Goal: Task Accomplishment & Management: Use online tool/utility

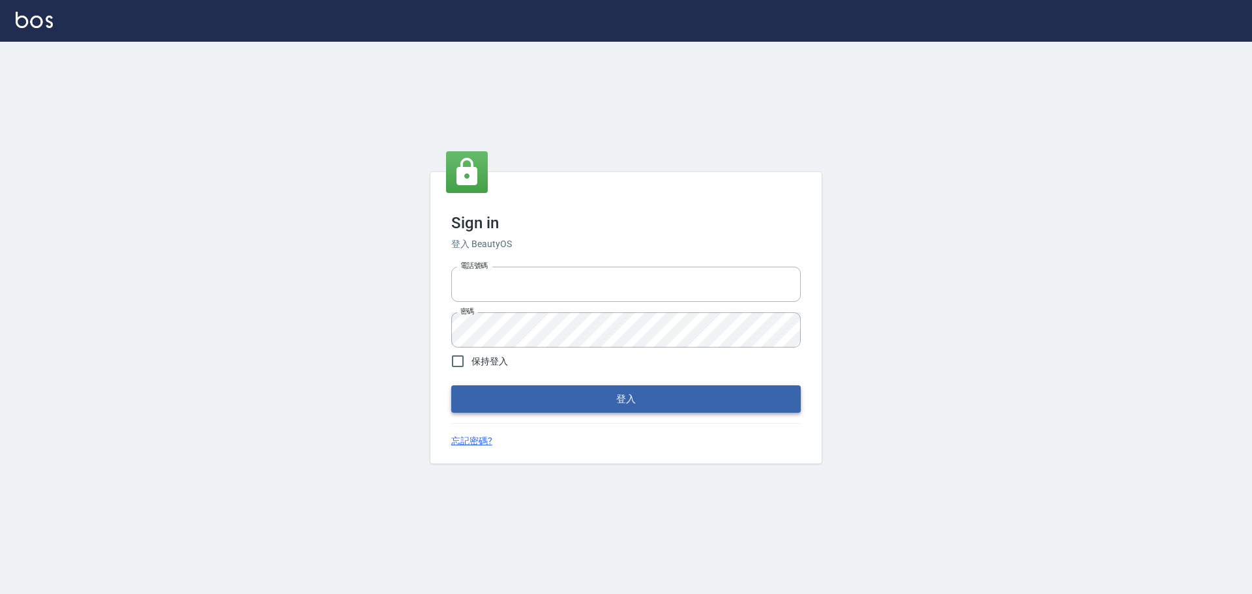
type input "9990001234567"
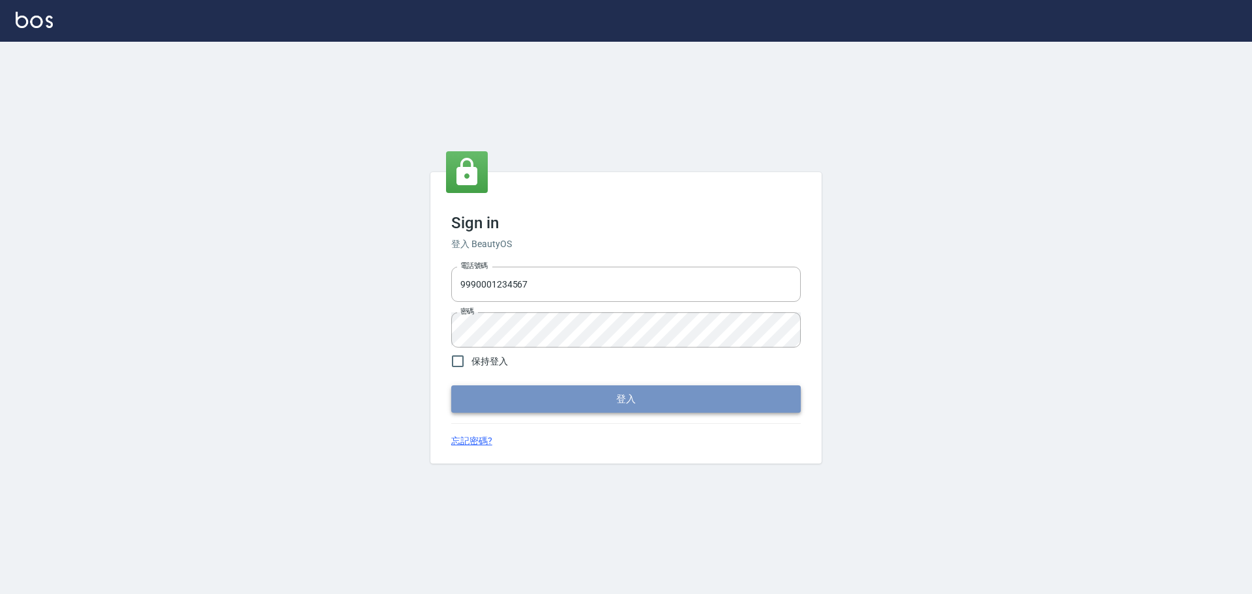
click at [626, 407] on button "登入" at bounding box center [626, 399] width 350 height 27
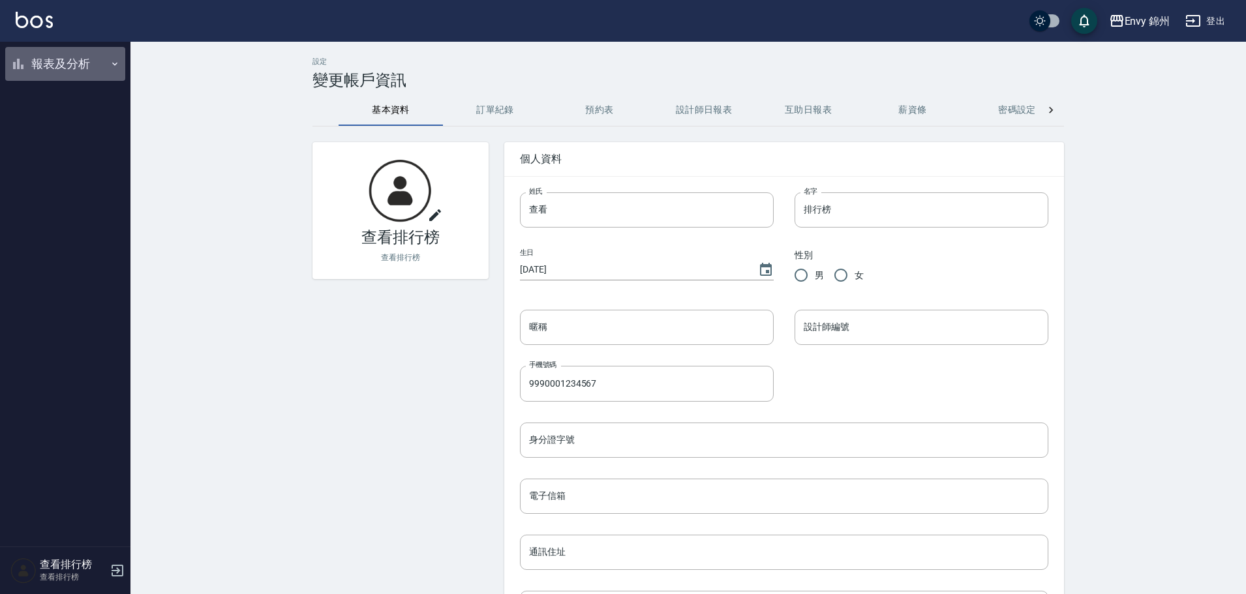
click at [44, 55] on button "報表及分析" at bounding box center [65, 64] width 120 height 34
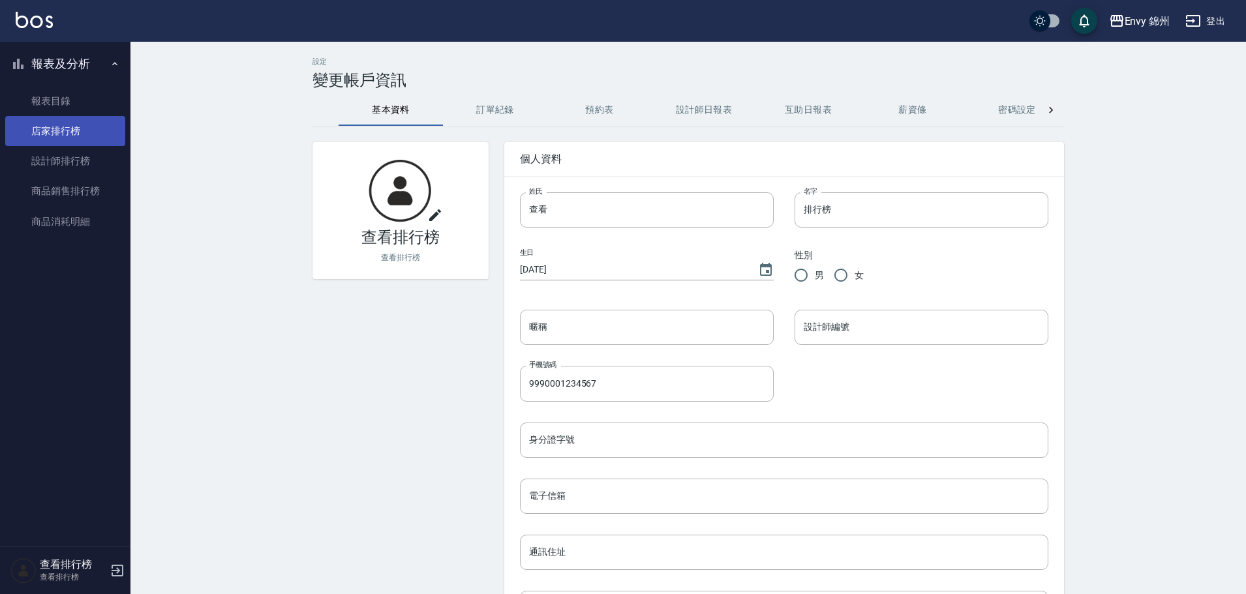
click at [42, 120] on link "店家排行榜" at bounding box center [65, 131] width 120 height 30
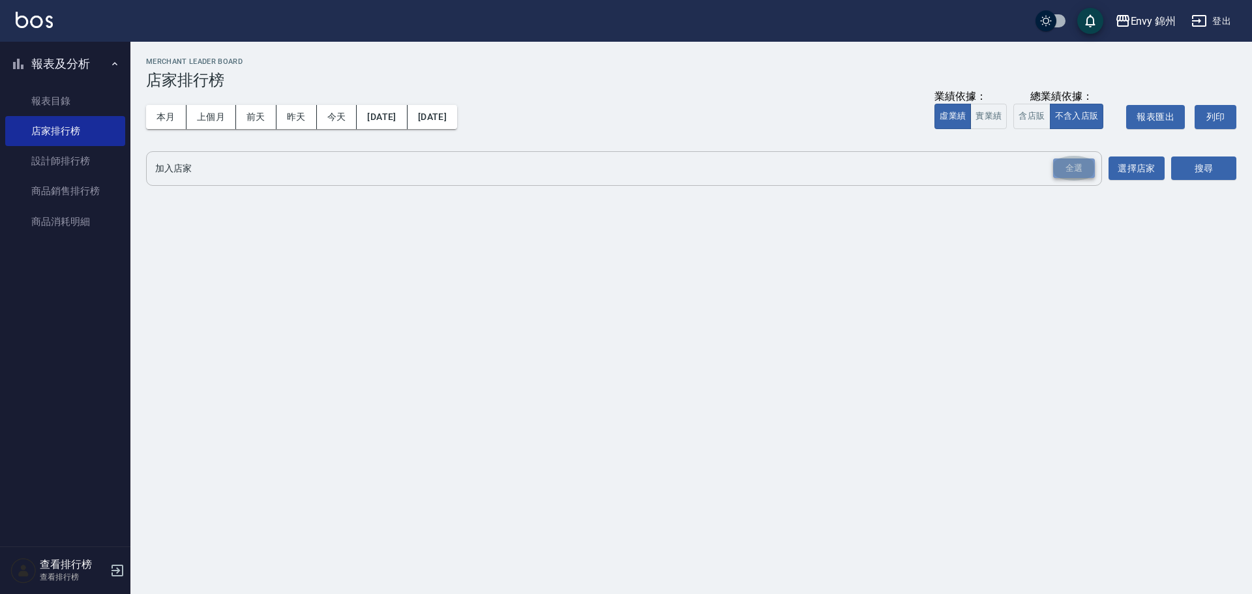
click at [1061, 175] on div "全選" at bounding box center [1074, 169] width 42 height 20
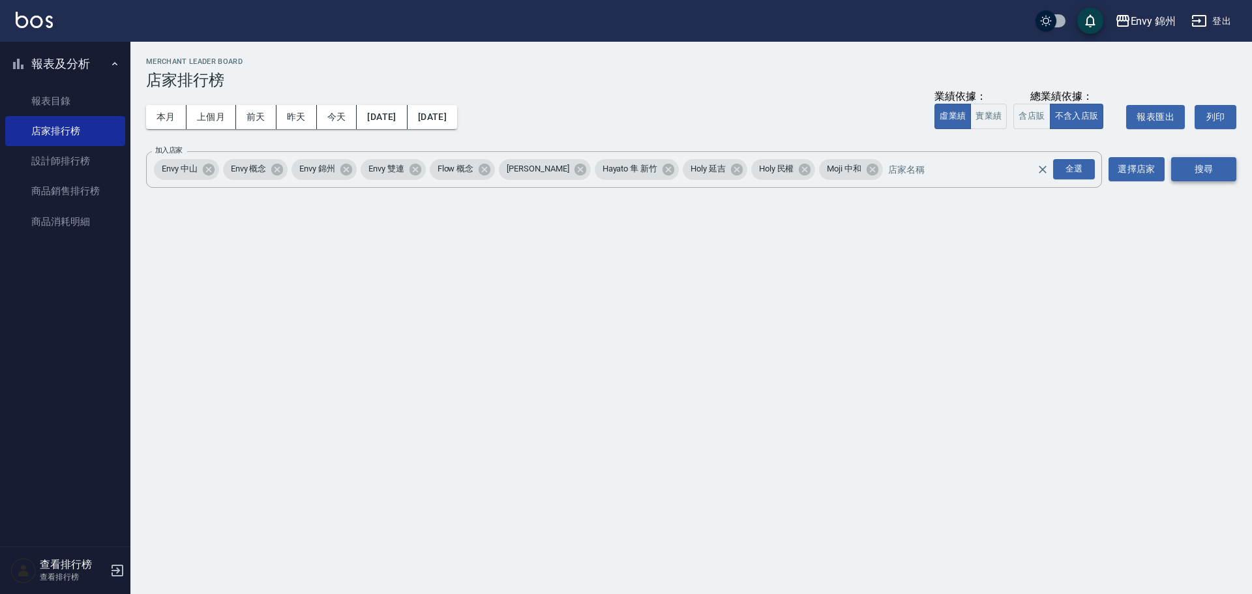
click at [1198, 177] on button "搜尋" at bounding box center [1204, 169] width 65 height 24
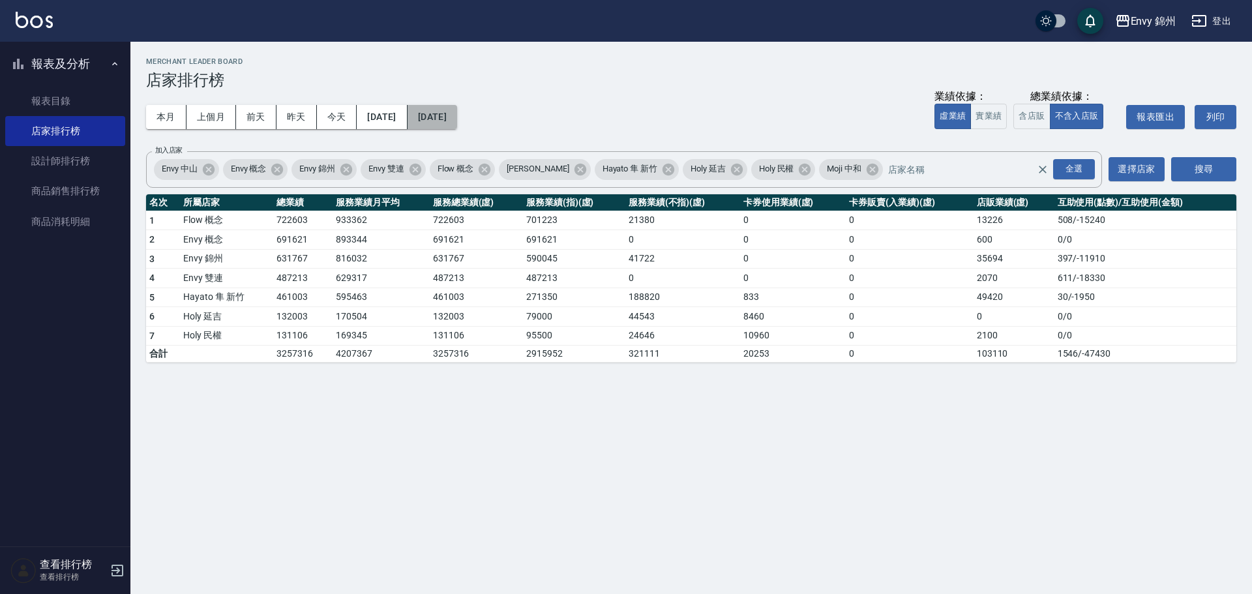
click at [457, 117] on button "[DATE]" at bounding box center [433, 117] width 50 height 24
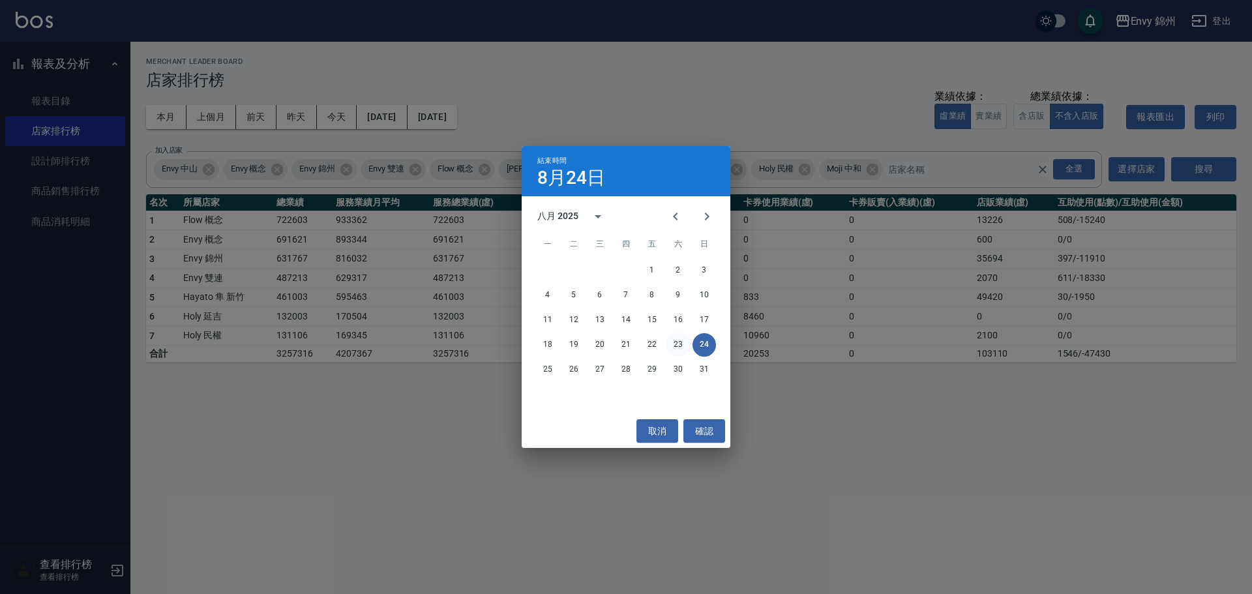
click at [678, 343] on button "23" at bounding box center [678, 344] width 23 height 23
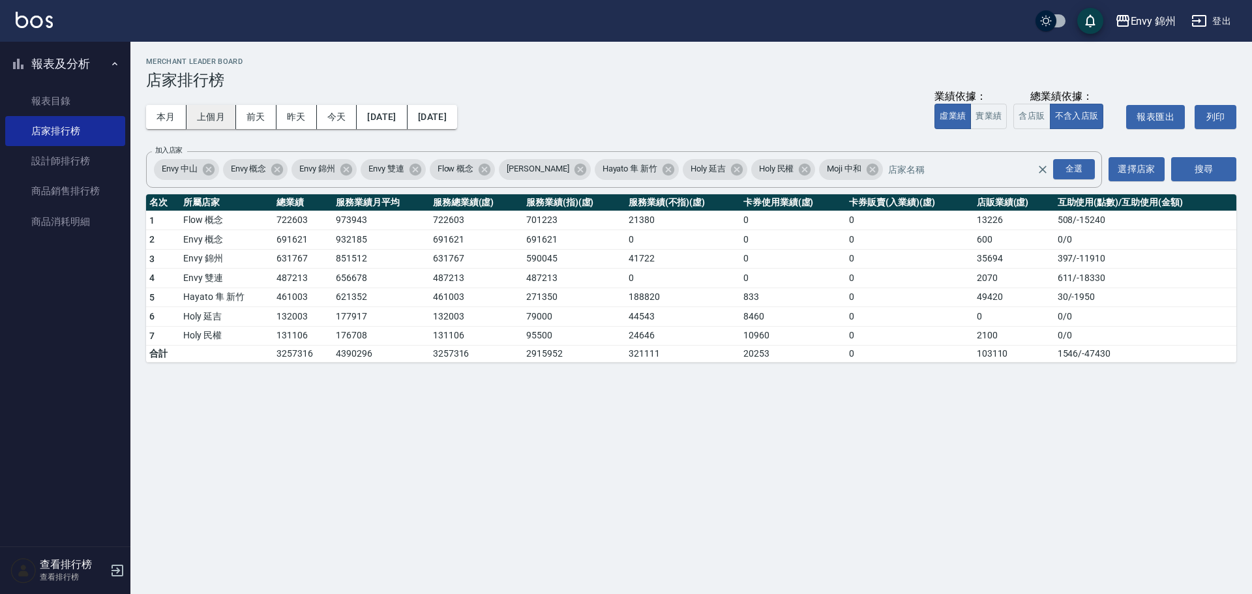
click at [205, 121] on button "上個月" at bounding box center [212, 117] width 50 height 24
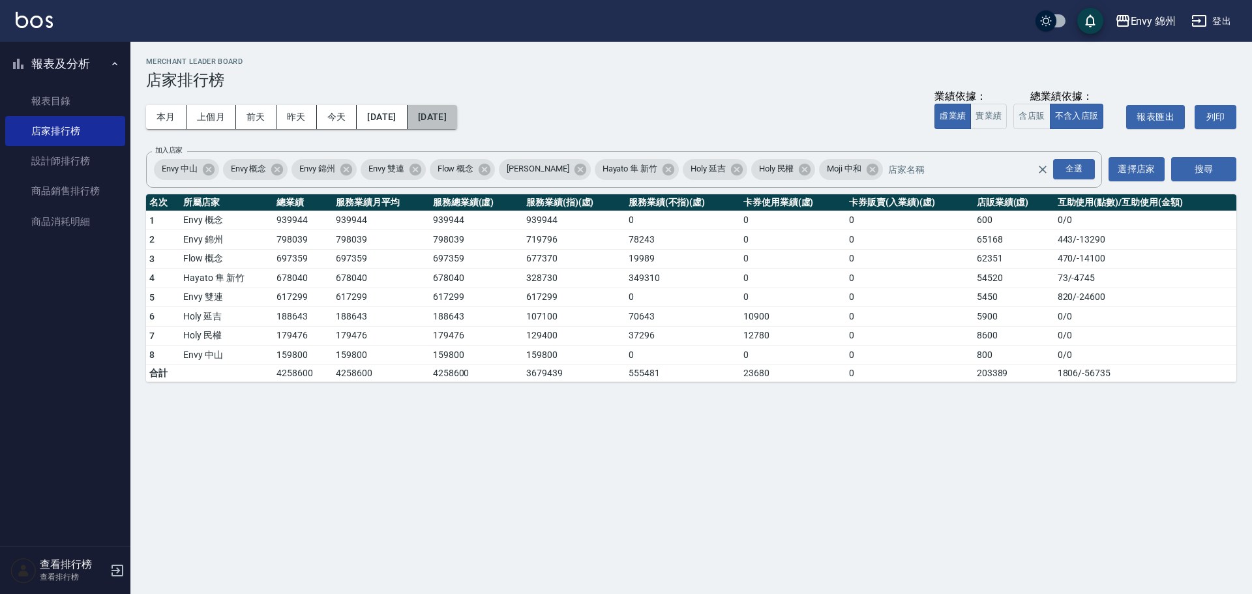
click at [457, 117] on button "2025/07/31" at bounding box center [433, 117] width 50 height 24
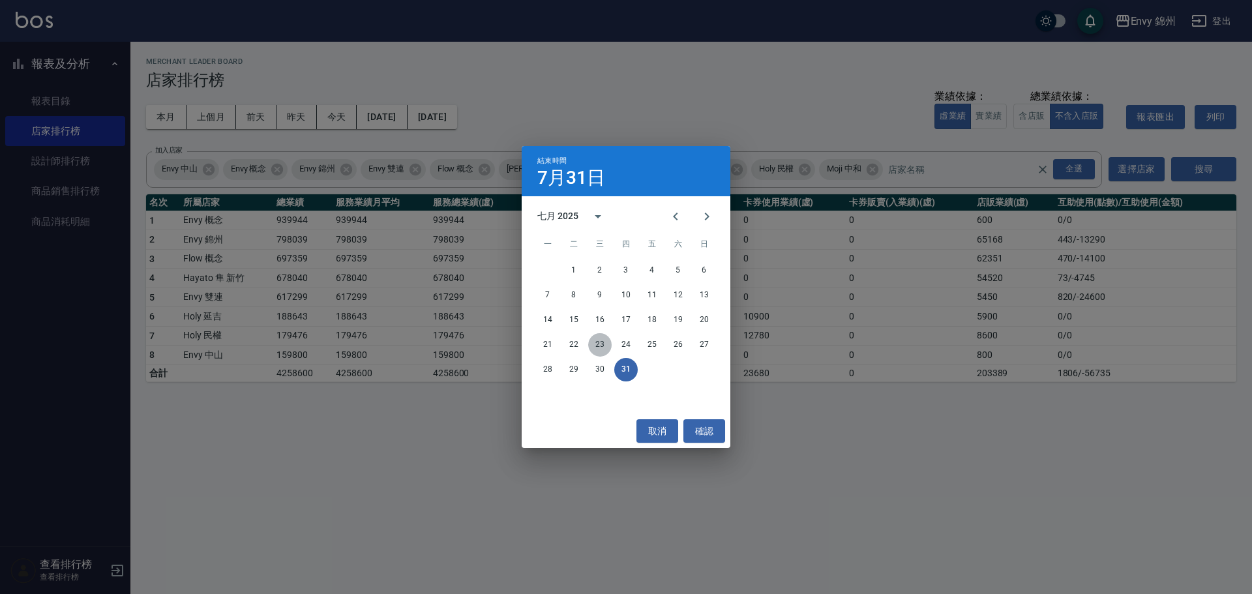
click at [599, 344] on button "23" at bounding box center [599, 344] width 23 height 23
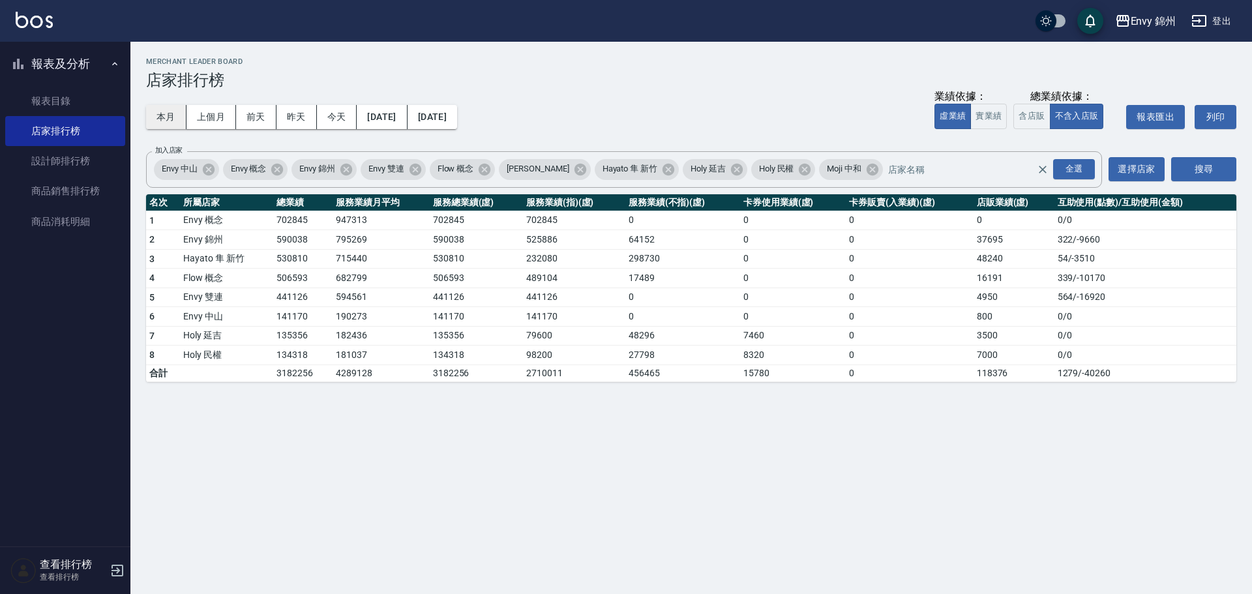
click at [175, 125] on button "本月" at bounding box center [166, 117] width 40 height 24
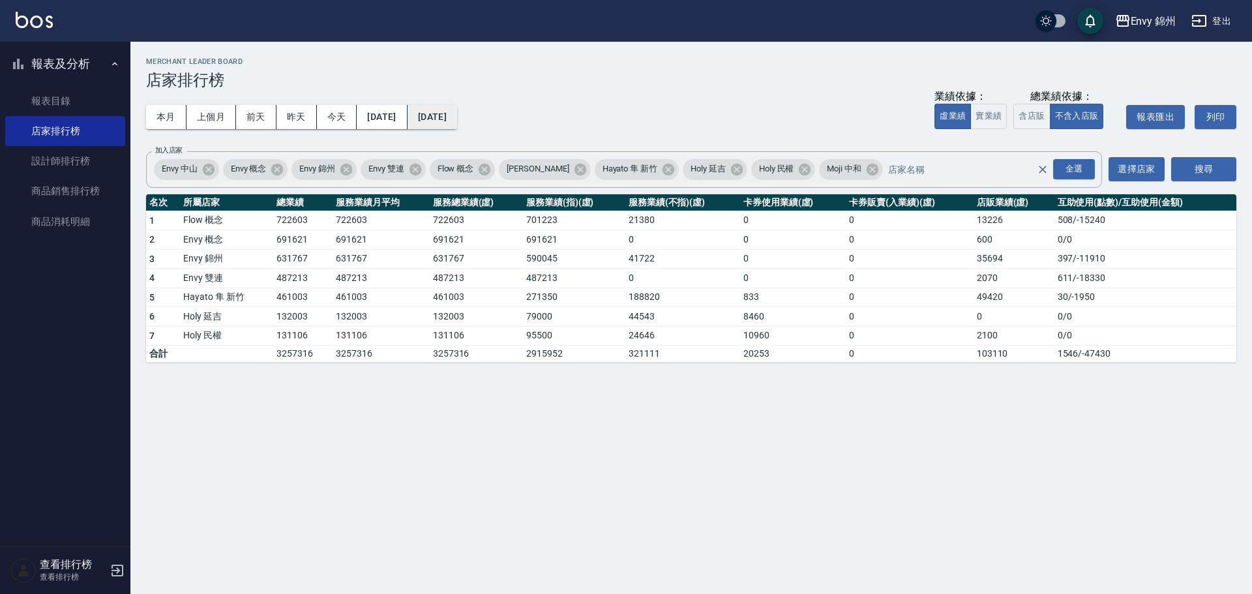
click at [457, 113] on button "2025/08/31" at bounding box center [433, 117] width 50 height 24
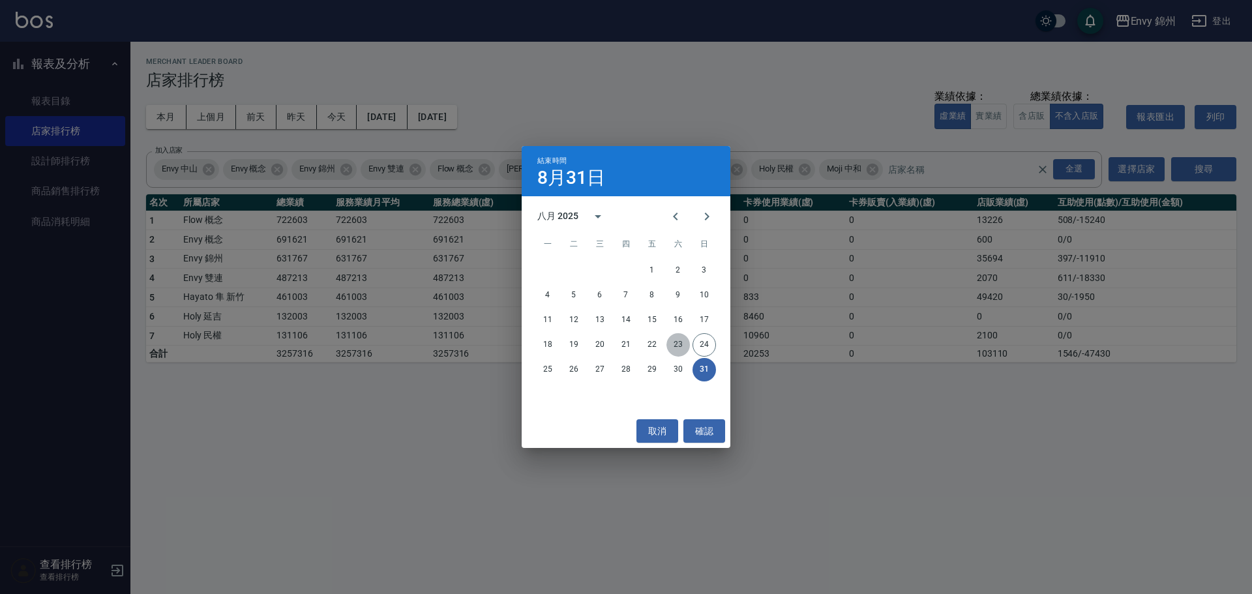
click at [685, 344] on button "23" at bounding box center [678, 344] width 23 height 23
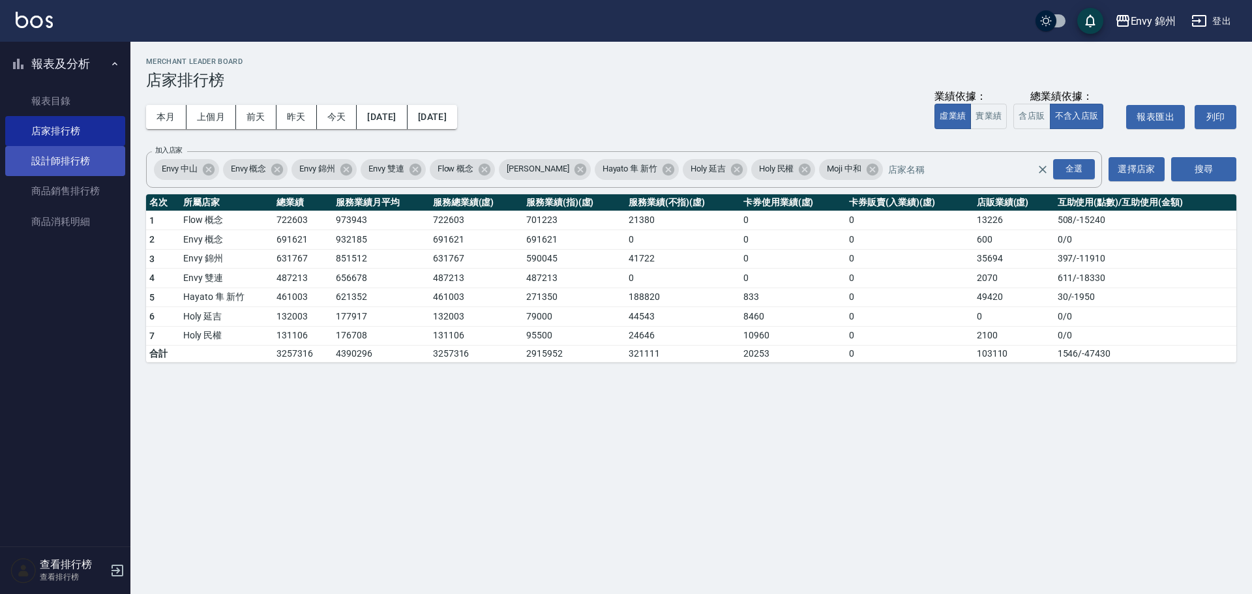
click at [82, 166] on link "設計師排行榜" at bounding box center [65, 161] width 120 height 30
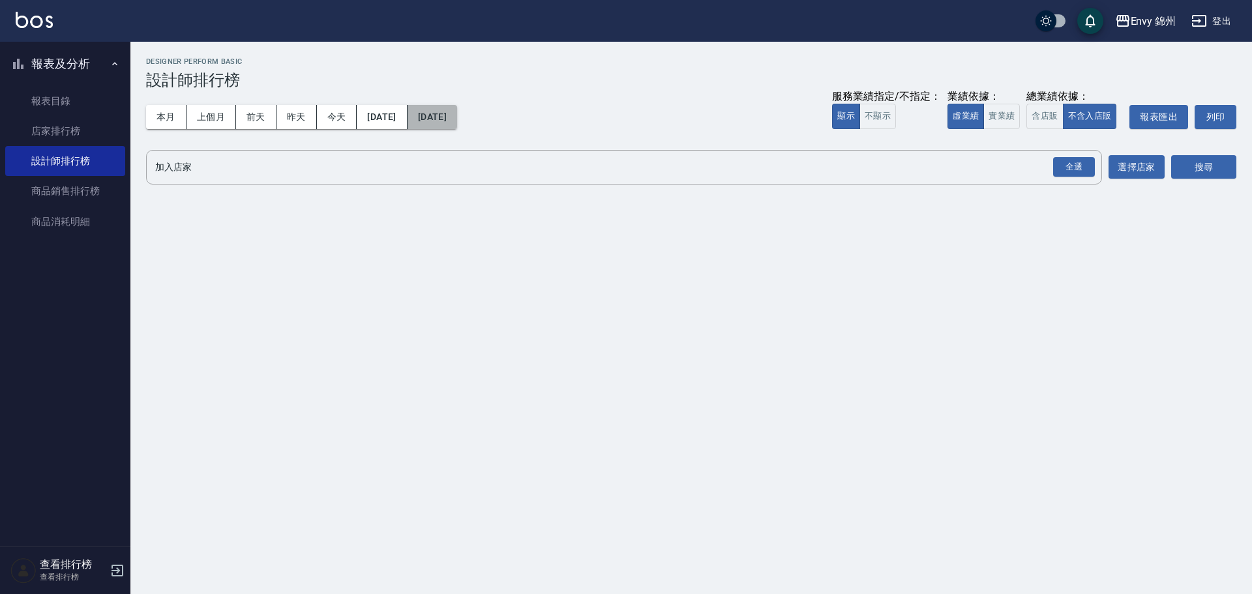
click at [457, 115] on button "[DATE]" at bounding box center [433, 117] width 50 height 24
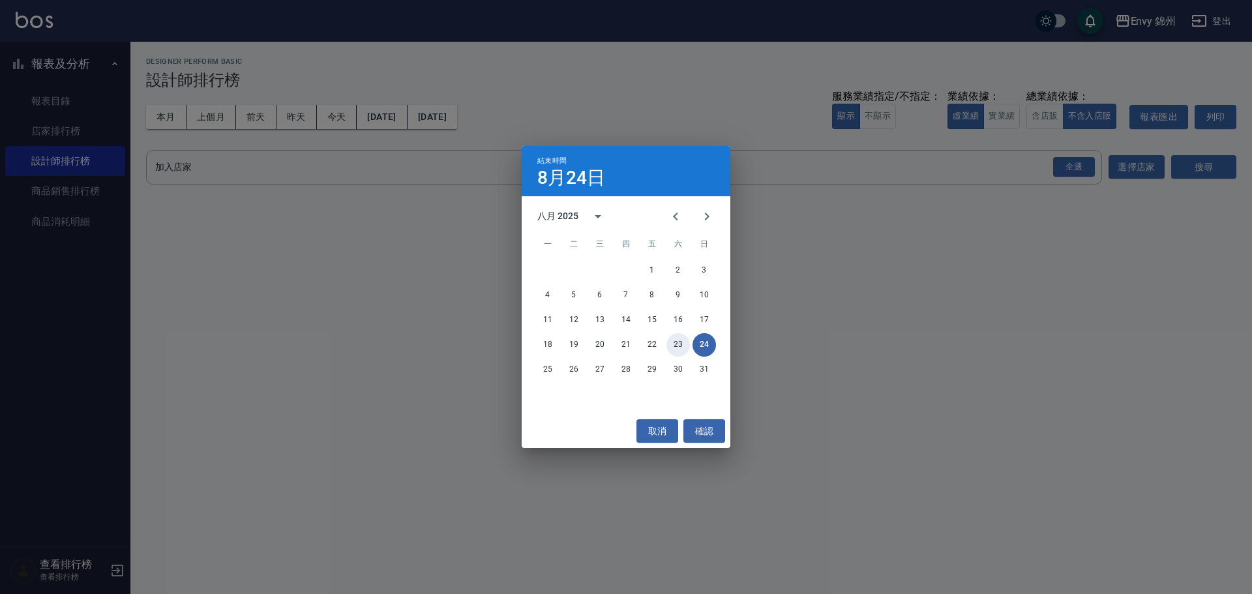
click at [672, 351] on button "23" at bounding box center [678, 344] width 23 height 23
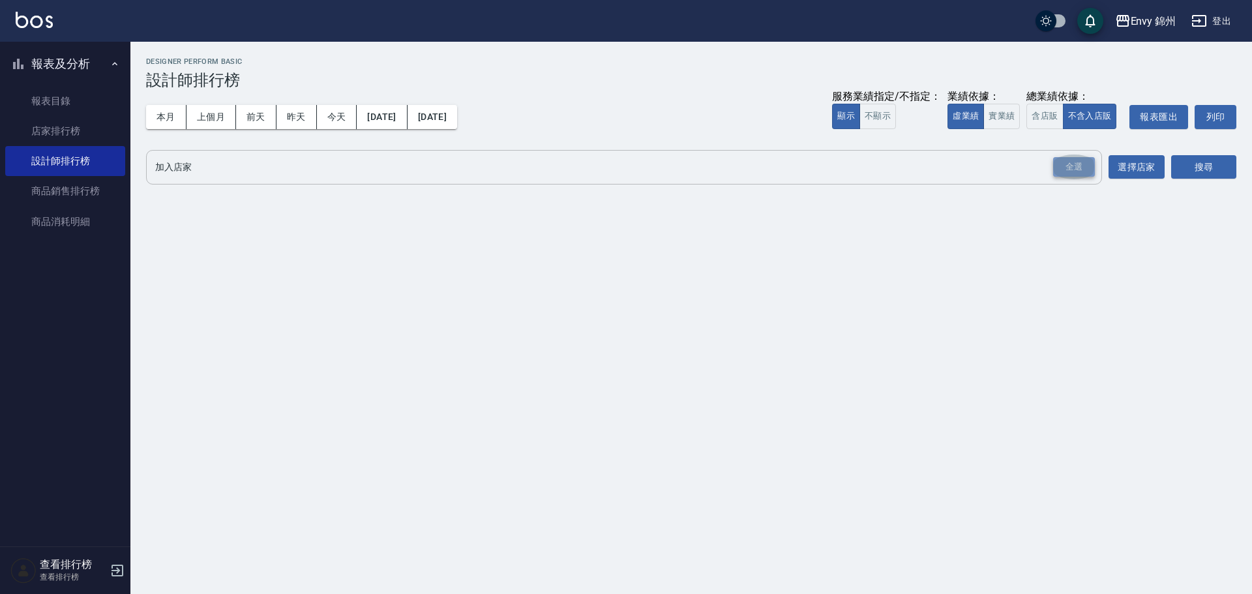
click at [1081, 160] on div "全選" at bounding box center [1074, 167] width 42 height 20
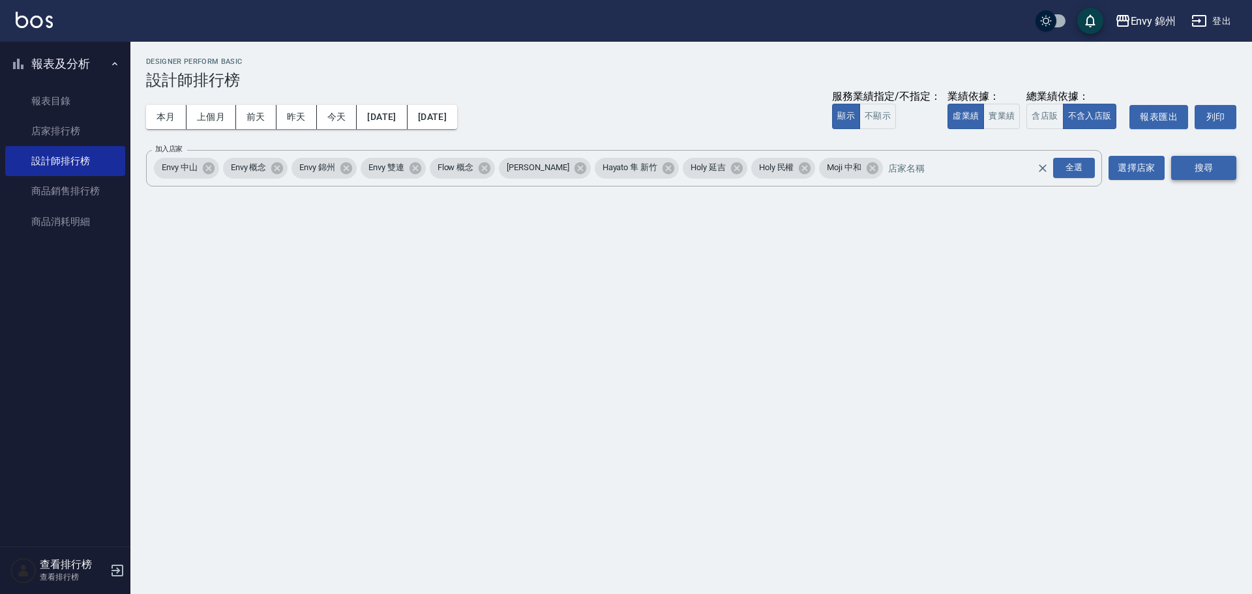
click at [1217, 166] on button "搜尋" at bounding box center [1204, 168] width 65 height 24
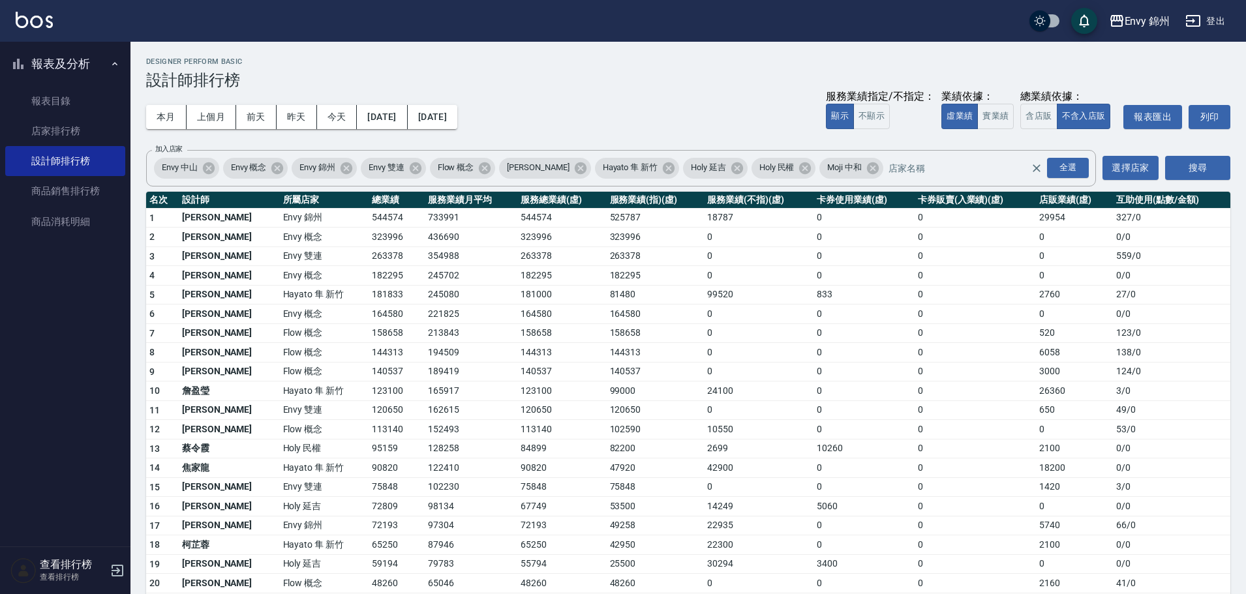
click at [440, 420] on td "152493" at bounding box center [471, 430] width 93 height 20
drag, startPoint x: 331, startPoint y: 340, endPoint x: 348, endPoint y: 337, distance: 17.8
click at [369, 337] on td "158658" at bounding box center [397, 334] width 56 height 20
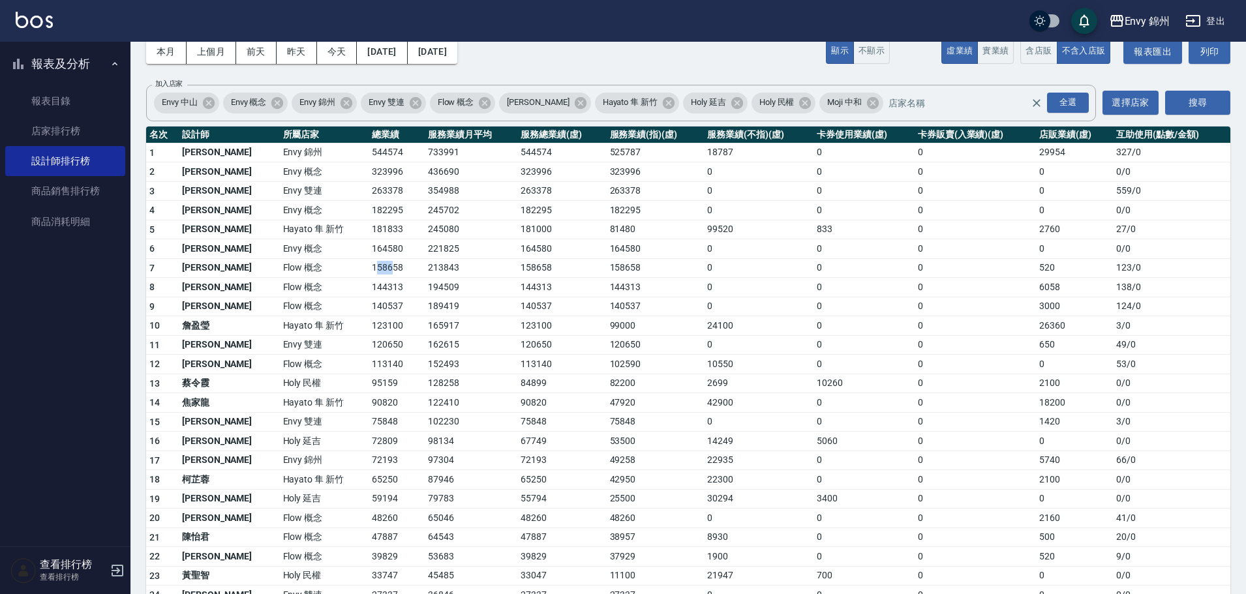
scroll to position [130, 0]
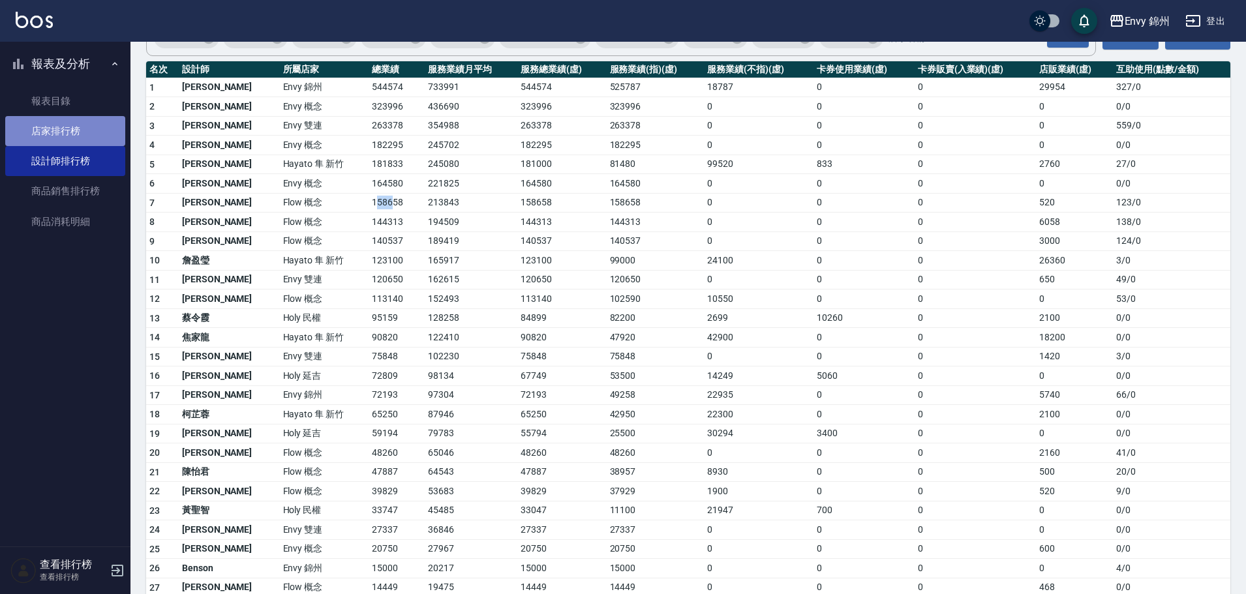
click at [63, 140] on link "店家排行榜" at bounding box center [65, 131] width 120 height 30
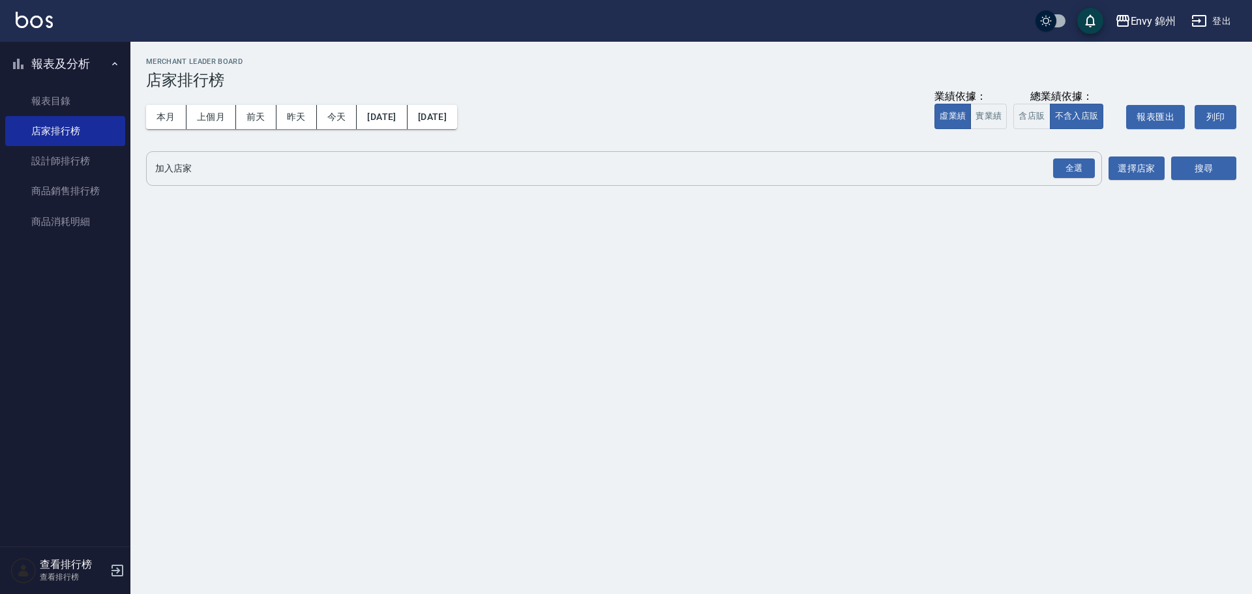
click at [1093, 159] on div "全選" at bounding box center [1074, 169] width 42 height 20
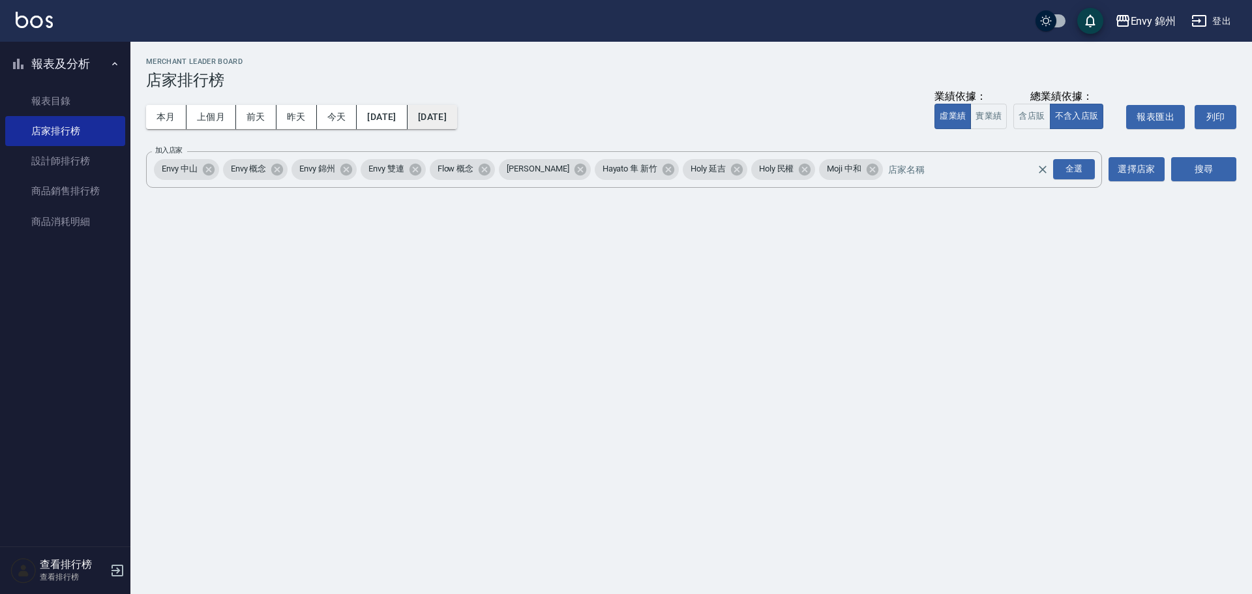
click at [457, 116] on button "[DATE]" at bounding box center [433, 117] width 50 height 24
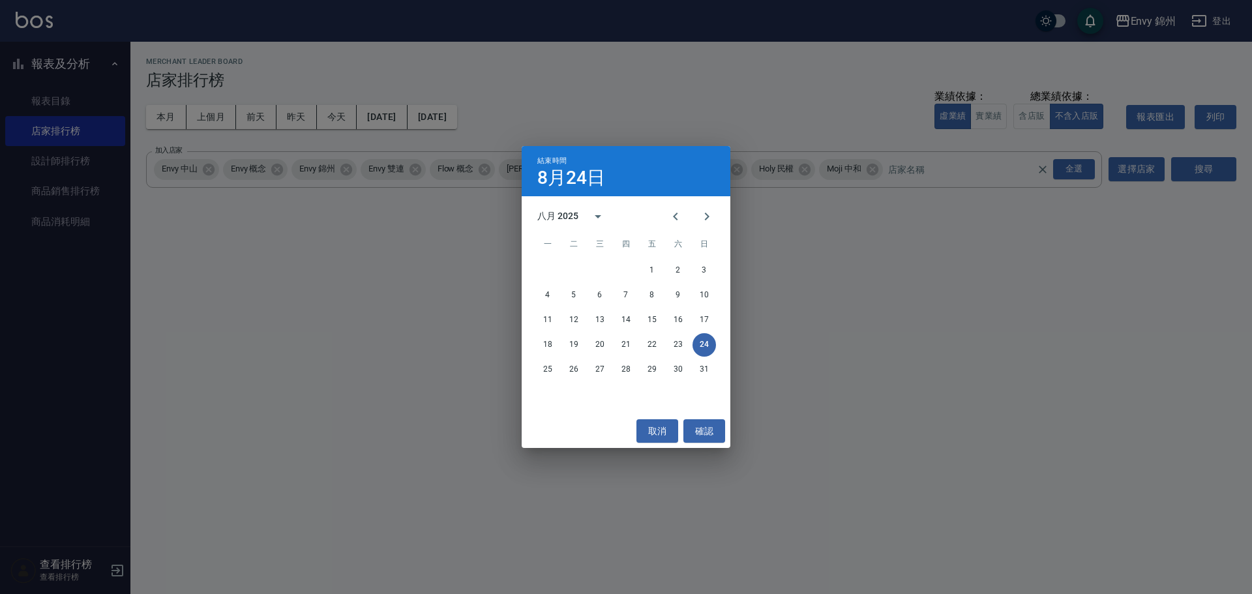
click at [689, 337] on div "18 19 20 21 22 23 24" at bounding box center [626, 344] width 209 height 23
click at [684, 341] on button "23" at bounding box center [678, 344] width 23 height 23
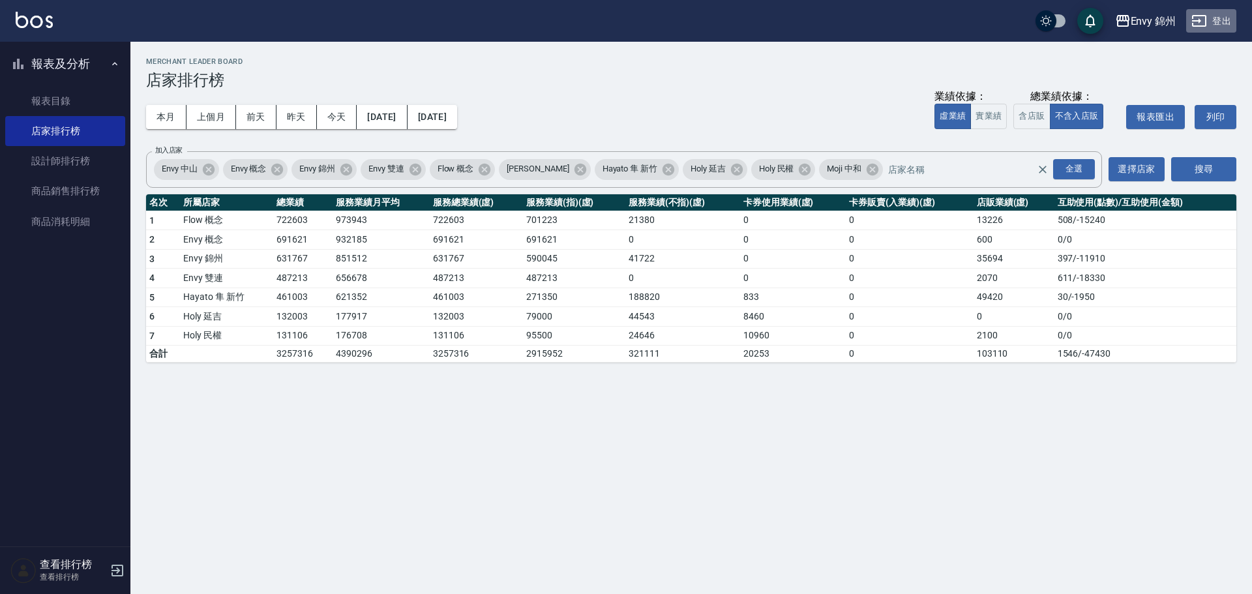
click at [1224, 18] on button "登出" at bounding box center [1212, 21] width 50 height 24
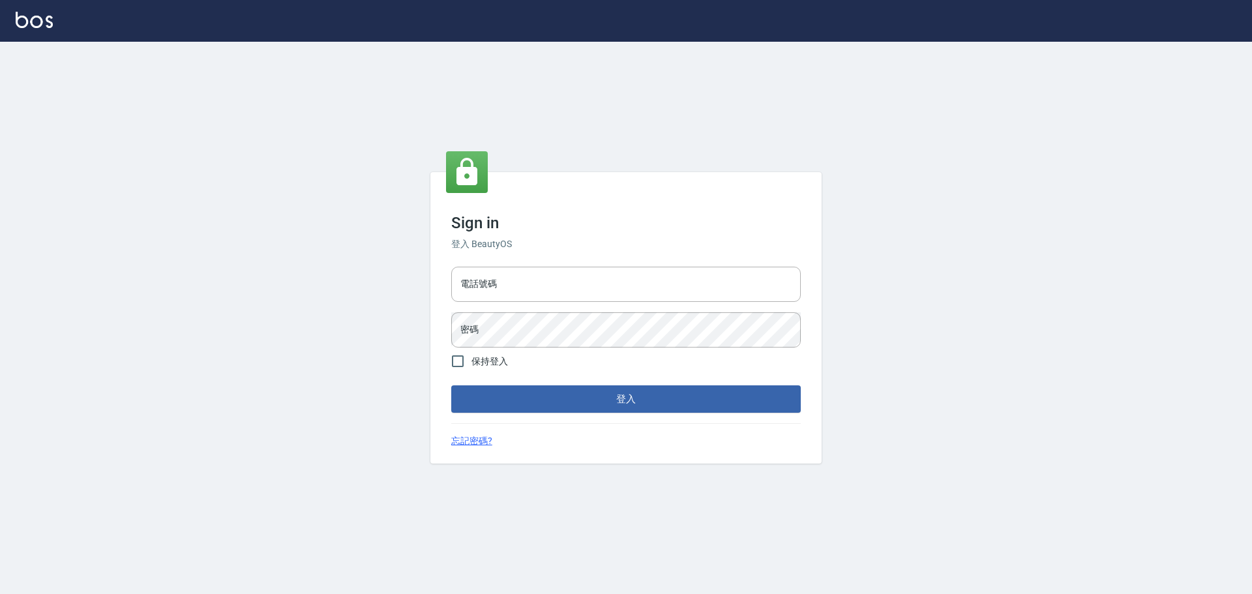
type input "9990001234567"
click at [581, 278] on input "9990001234567" at bounding box center [626, 284] width 350 height 35
click at [559, 409] on button "登入" at bounding box center [626, 399] width 350 height 27
click at [591, 294] on input "25151925" at bounding box center [626, 284] width 350 height 35
drag, startPoint x: 588, startPoint y: 295, endPoint x: 406, endPoint y: 314, distance: 182.3
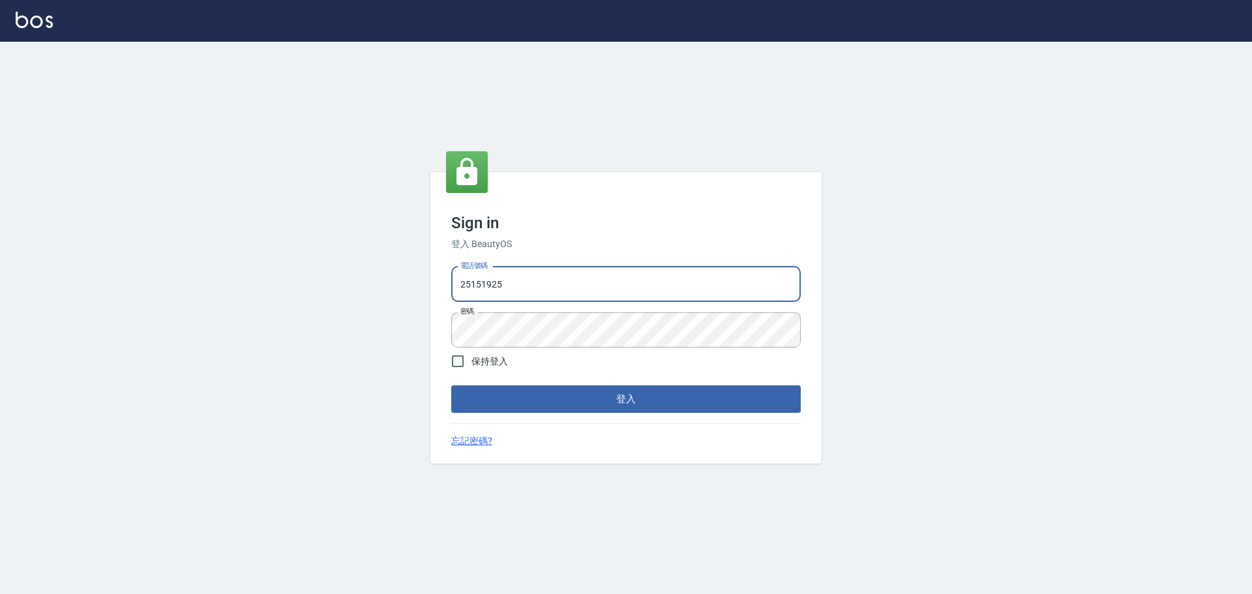
click at [406, 314] on div "Sign in 登入 BeautyOS 電話號碼 [PHONE_NUMBER] 電話號碼 密碼 密碼 保持登入 登入 忘記密碼?" at bounding box center [626, 318] width 1252 height 553
type input "27151227"
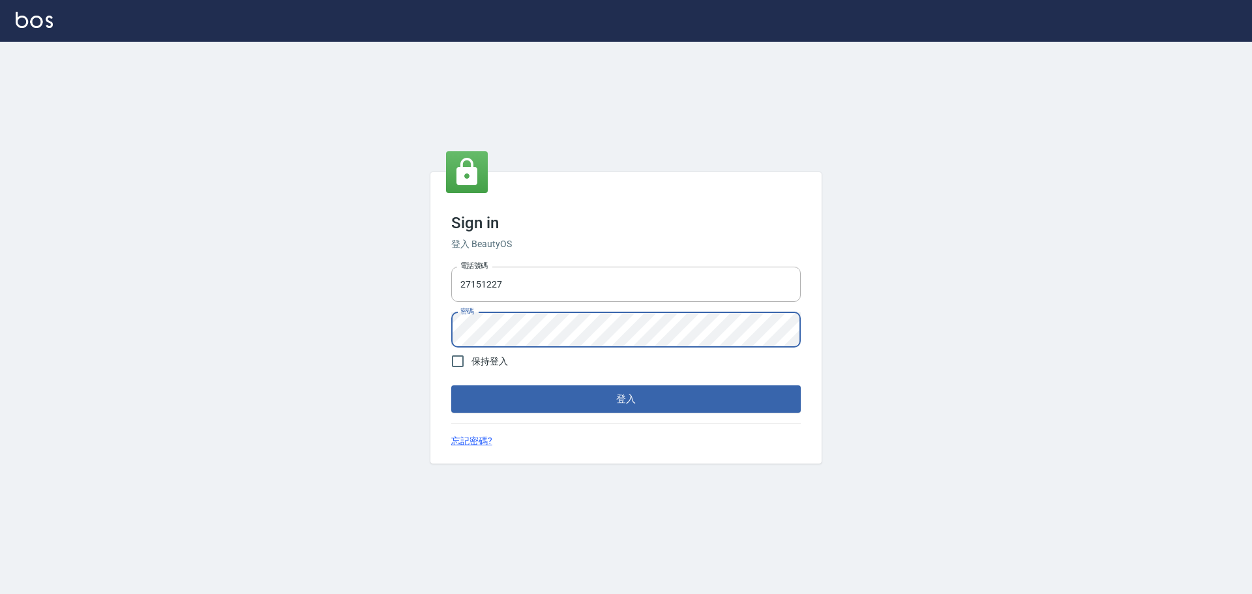
click at [330, 359] on div "Sign in 登入 BeautyOS 電話號碼 [PHONE_NUMBER] 電話號碼 密碼 密碼 保持登入 登入 忘記密碼?" at bounding box center [626, 318] width 1252 height 553
click at [451, 386] on button "登入" at bounding box center [626, 399] width 350 height 27
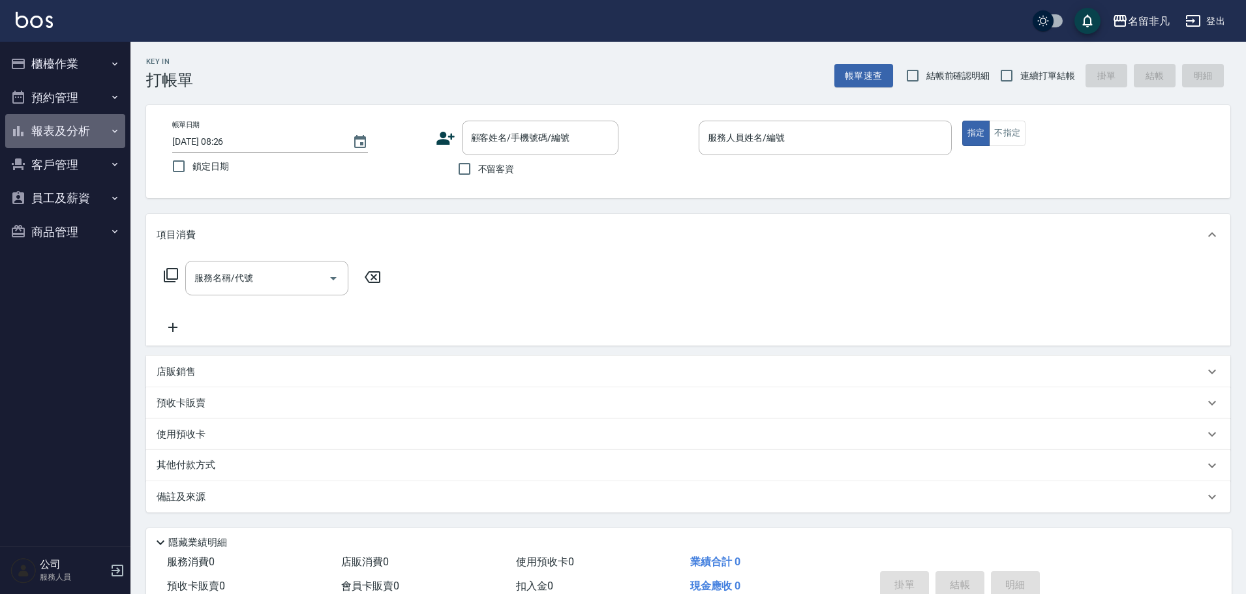
click at [43, 141] on button "報表及分析" at bounding box center [65, 131] width 120 height 34
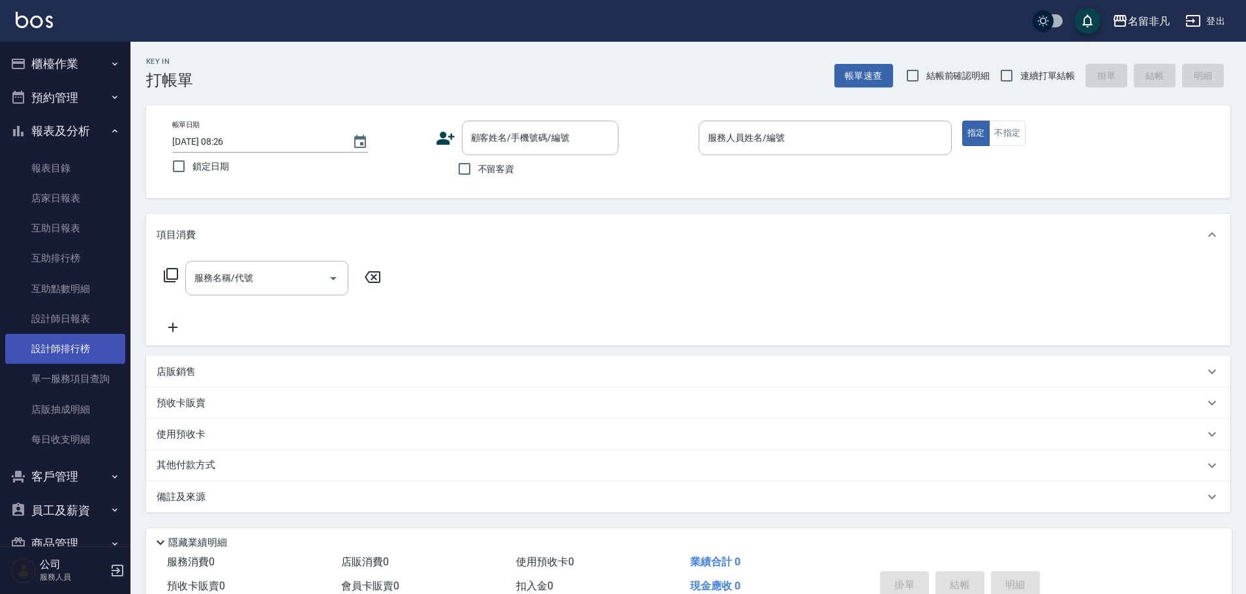
click at [61, 350] on link "設計師排行榜" at bounding box center [65, 349] width 120 height 30
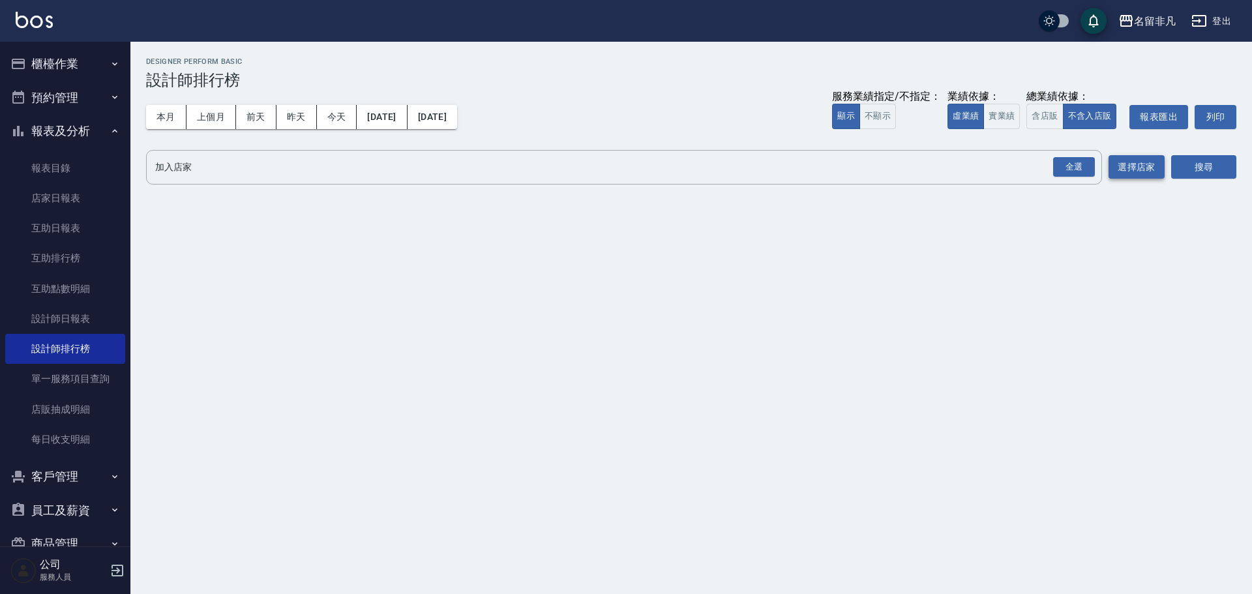
drag, startPoint x: 1072, startPoint y: 167, endPoint x: 1134, endPoint y: 168, distance: 62.6
click at [1072, 166] on div "全選" at bounding box center [1074, 167] width 42 height 20
click at [1226, 178] on button "搜尋" at bounding box center [1204, 168] width 65 height 24
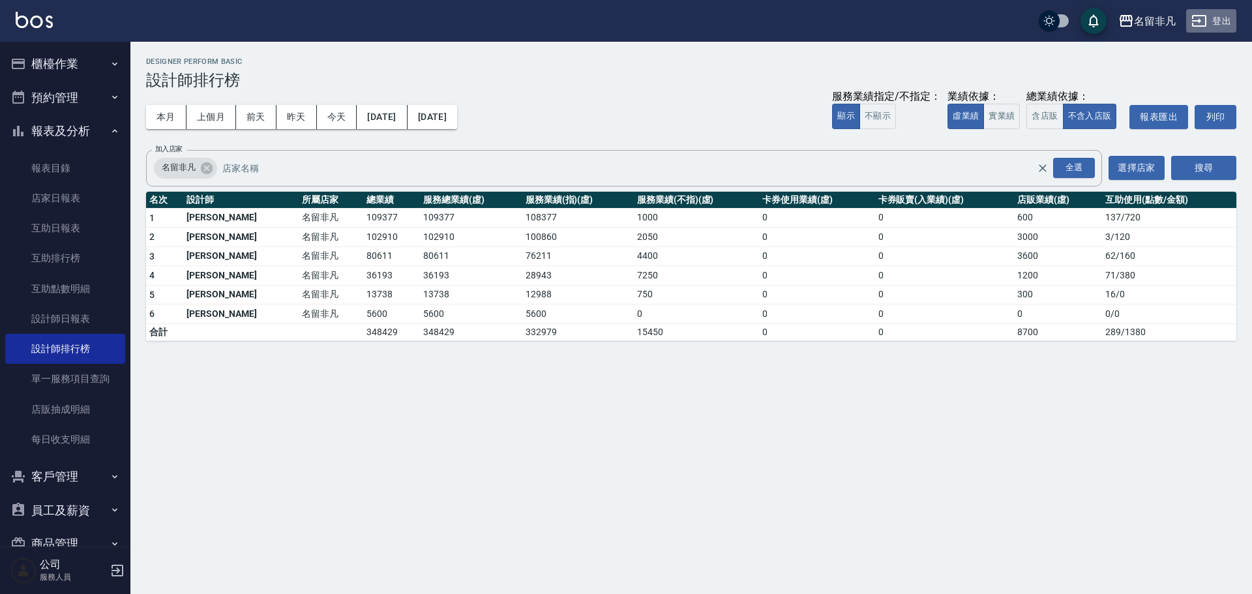
click at [1232, 24] on button "登出" at bounding box center [1212, 21] width 50 height 24
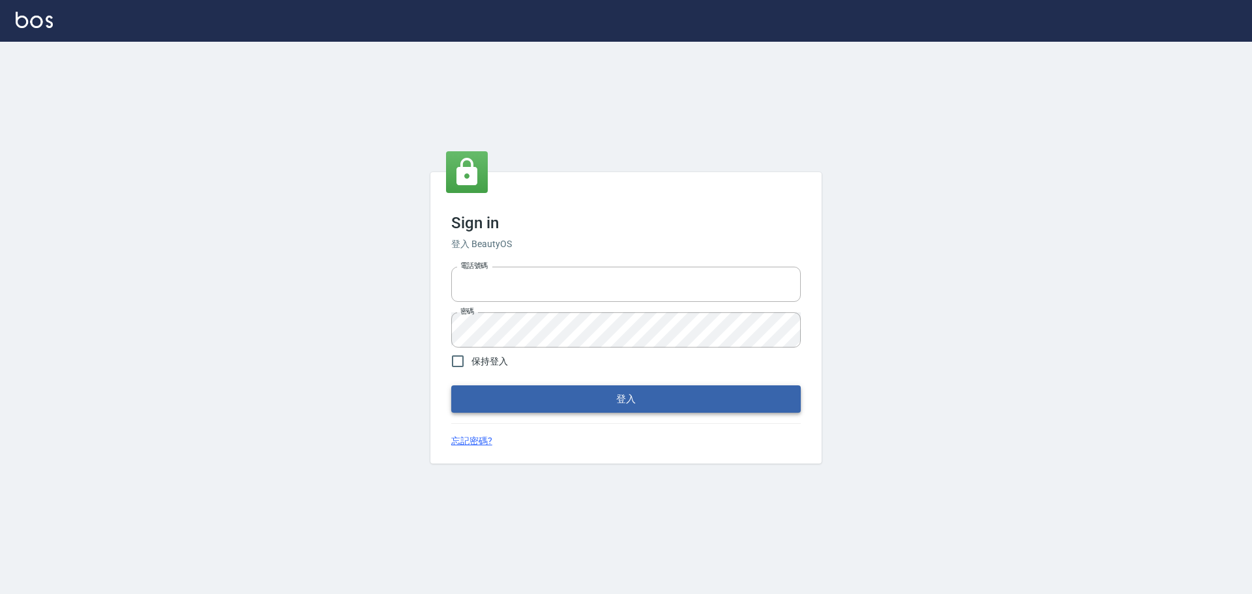
type input "9990001234567"
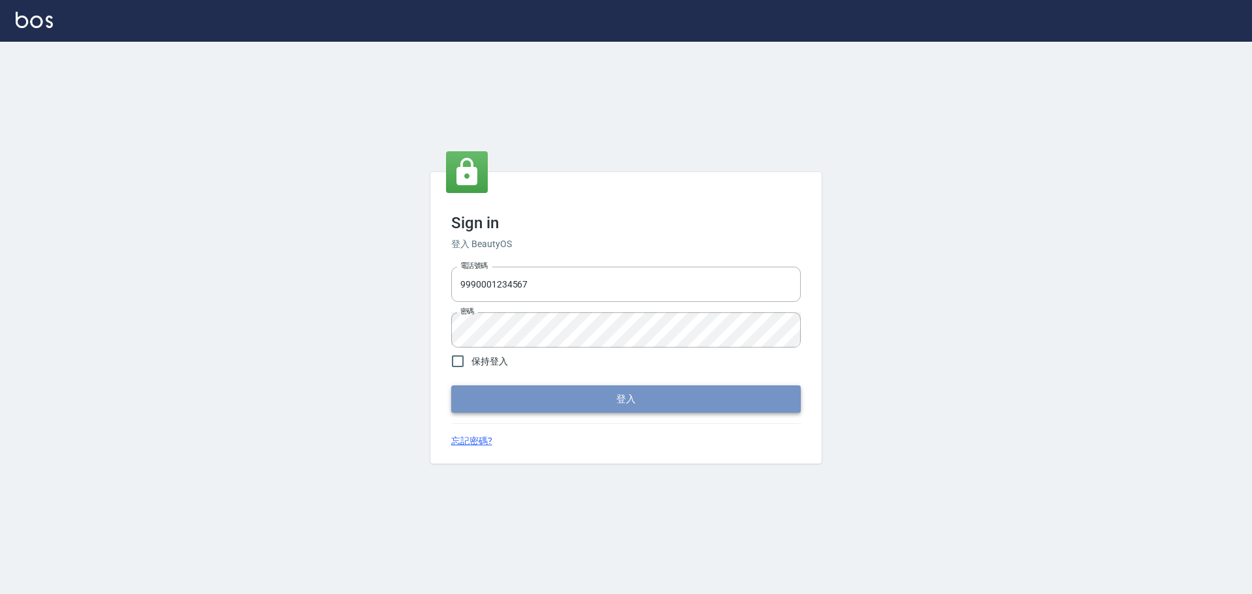
click at [601, 408] on button "登入" at bounding box center [626, 399] width 350 height 27
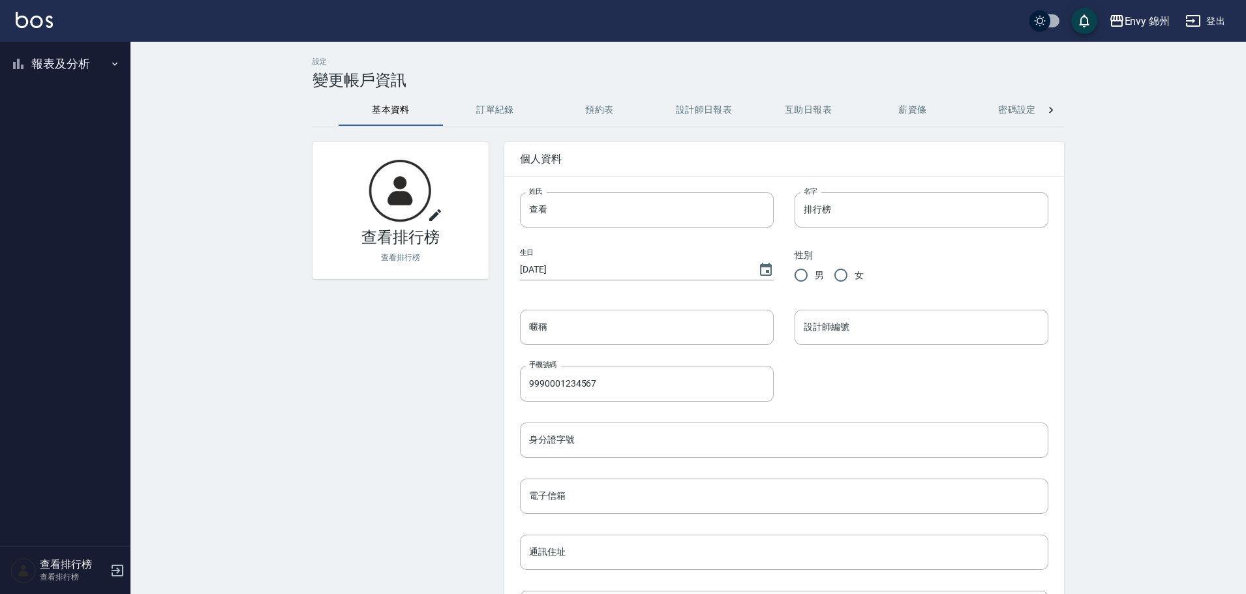
click at [42, 74] on button "報表及分析" at bounding box center [65, 64] width 120 height 34
click at [57, 129] on link "店家排行榜" at bounding box center [65, 131] width 120 height 30
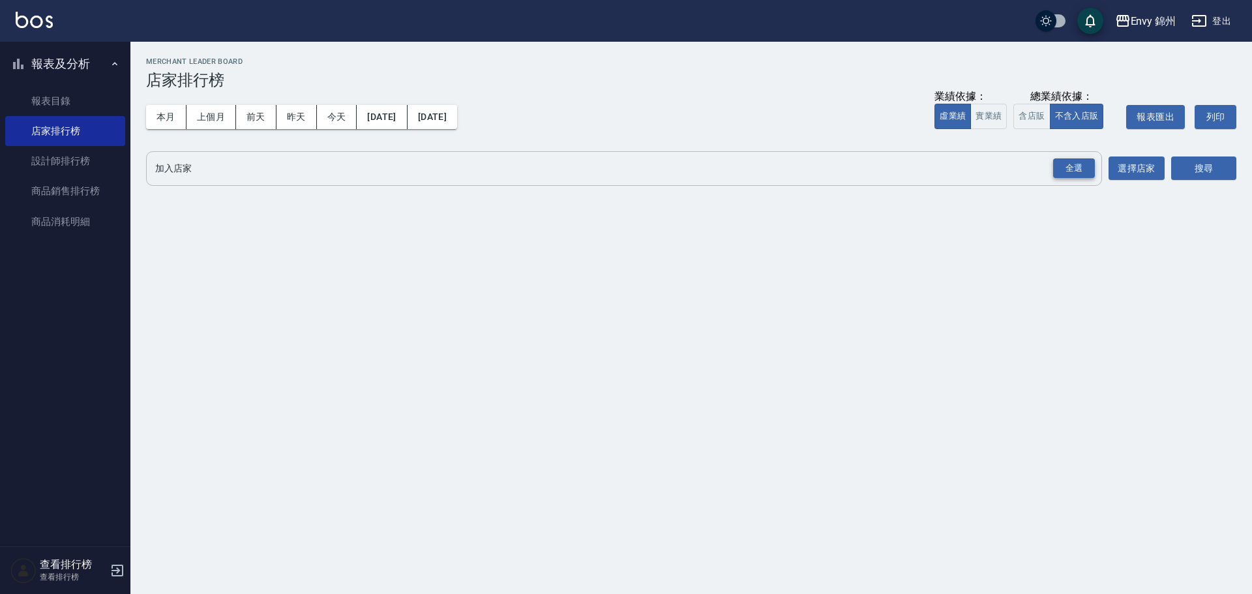
click at [1082, 169] on div "全選" at bounding box center [1074, 169] width 42 height 20
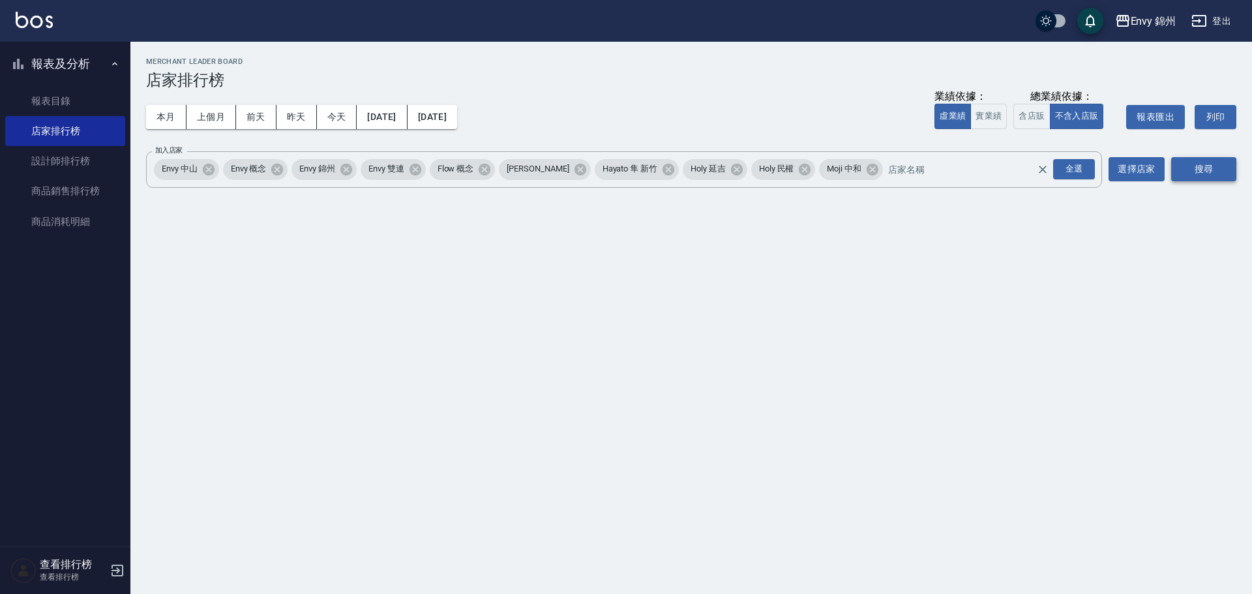
click at [1194, 165] on button "搜尋" at bounding box center [1204, 169] width 65 height 24
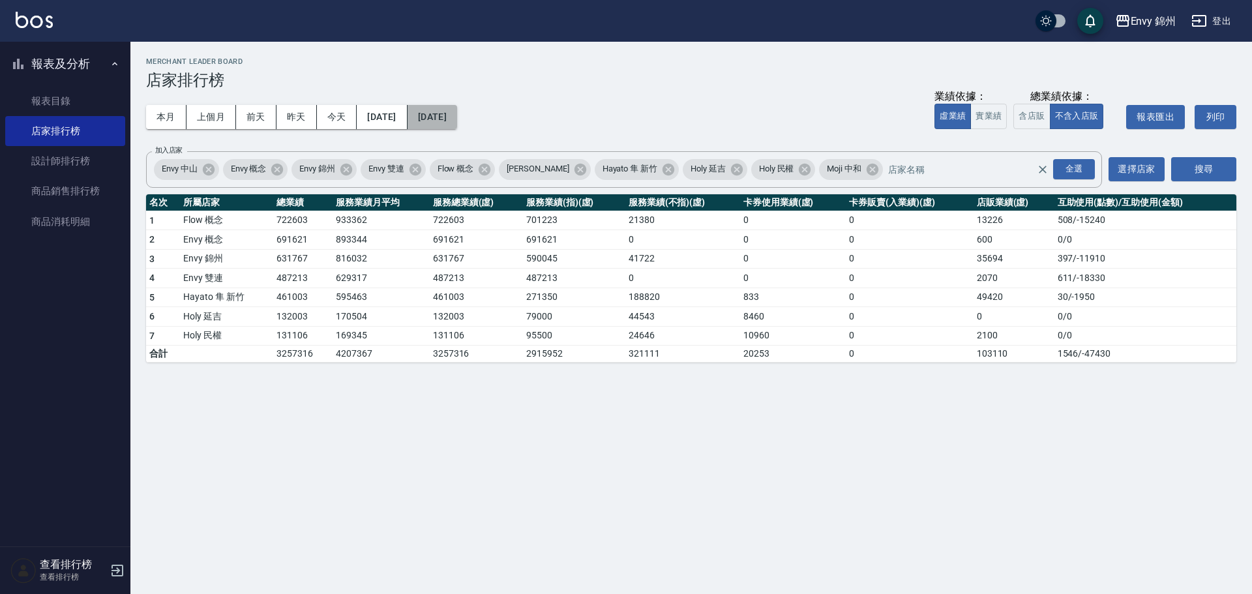
click at [457, 115] on button "[DATE]" at bounding box center [433, 117] width 50 height 24
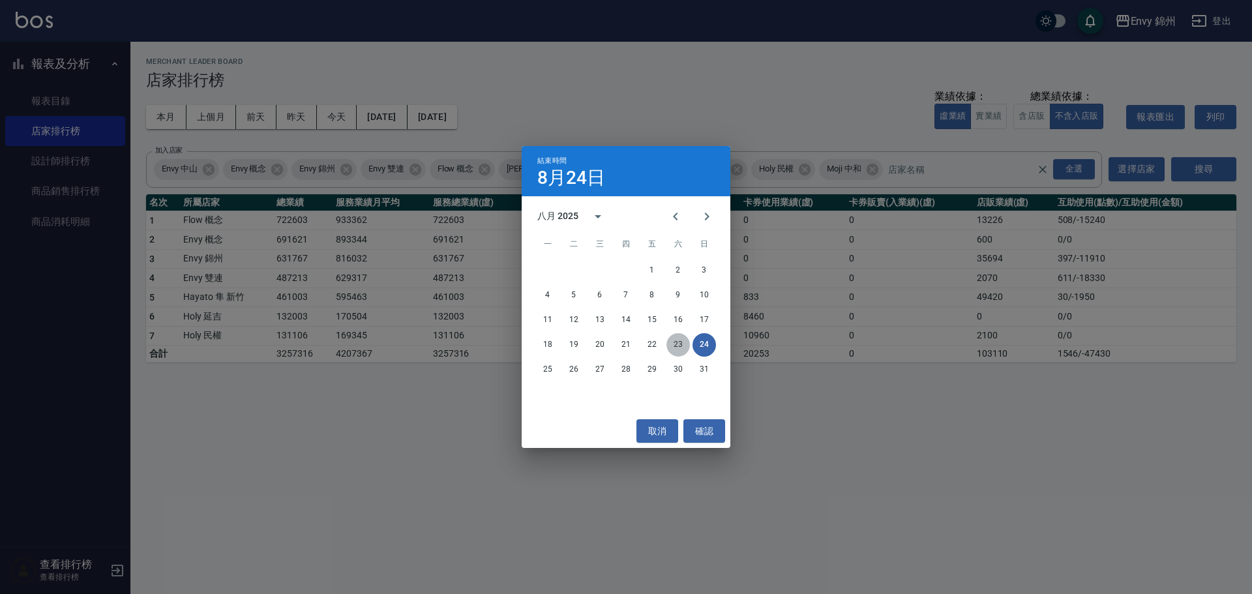
click at [686, 343] on button "23" at bounding box center [678, 344] width 23 height 23
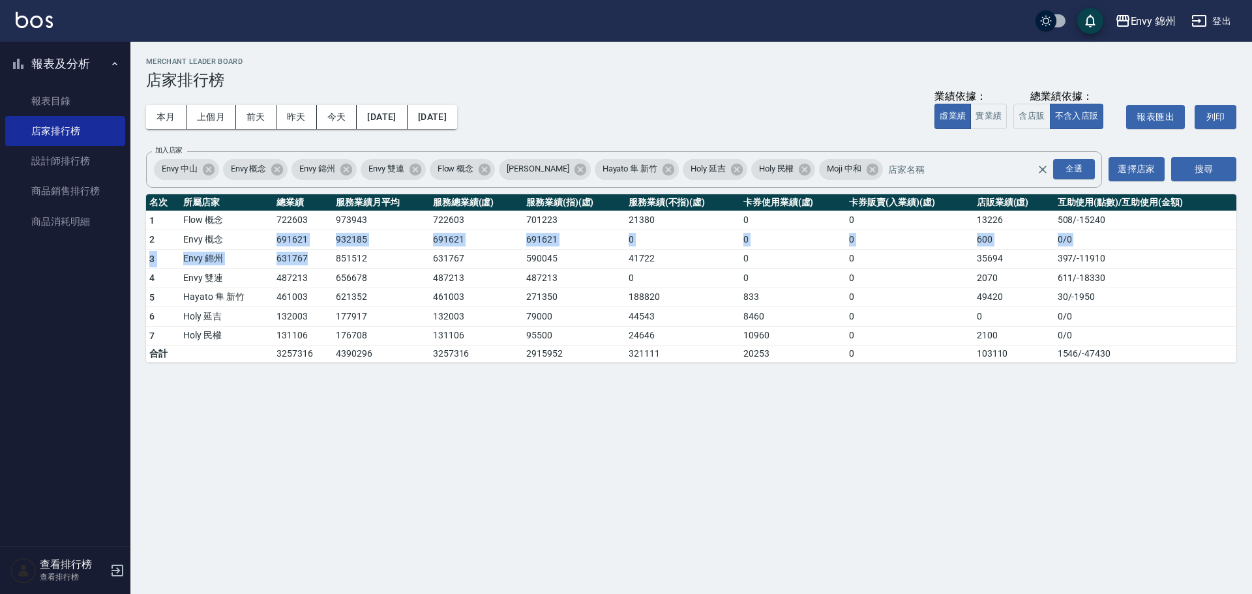
drag, startPoint x: 269, startPoint y: 241, endPoint x: 307, endPoint y: 250, distance: 39.1
click at [307, 250] on tbody "1 Flow 概念 722603 973943 722603 701223 21380 0 0 13226 508 / -15240 2 Envy 概念 69…" at bounding box center [691, 287] width 1091 height 152
click at [308, 251] on td "631767" at bounding box center [302, 259] width 59 height 20
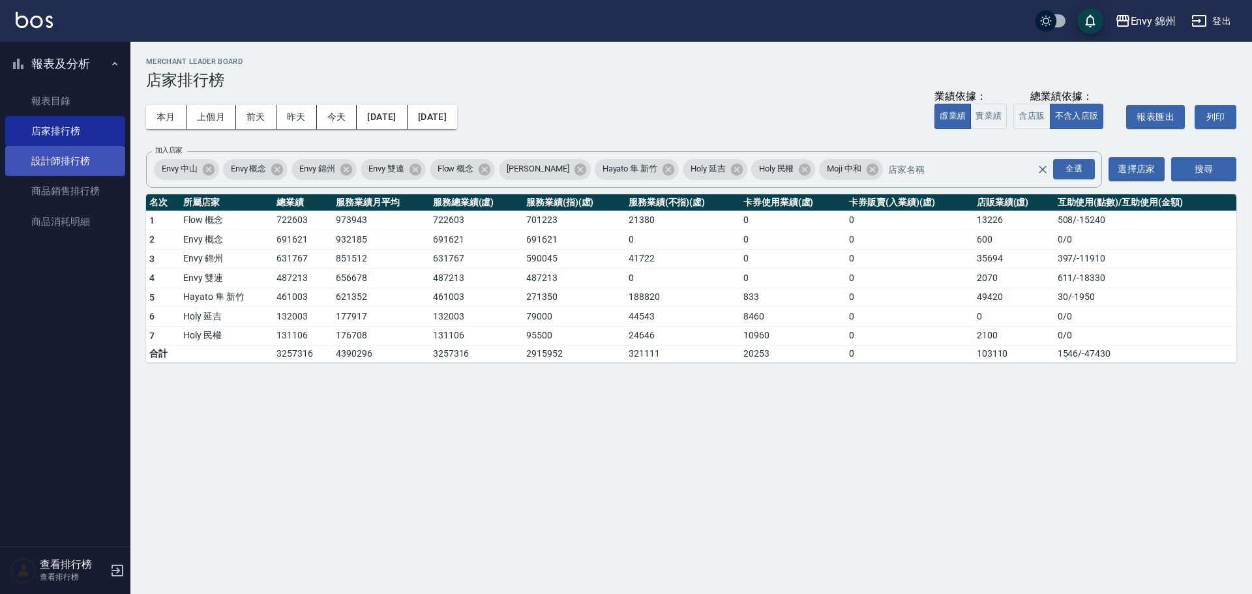
click at [68, 157] on link "設計師排行榜" at bounding box center [65, 161] width 120 height 30
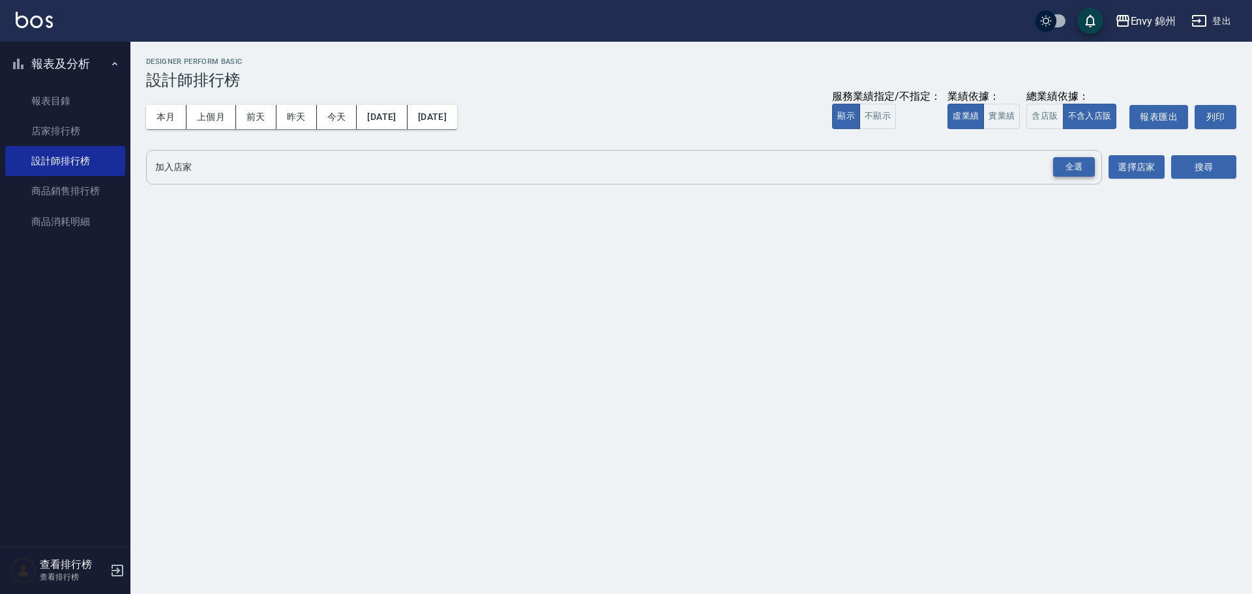
click at [1074, 175] on div "全選" at bounding box center [1074, 167] width 42 height 20
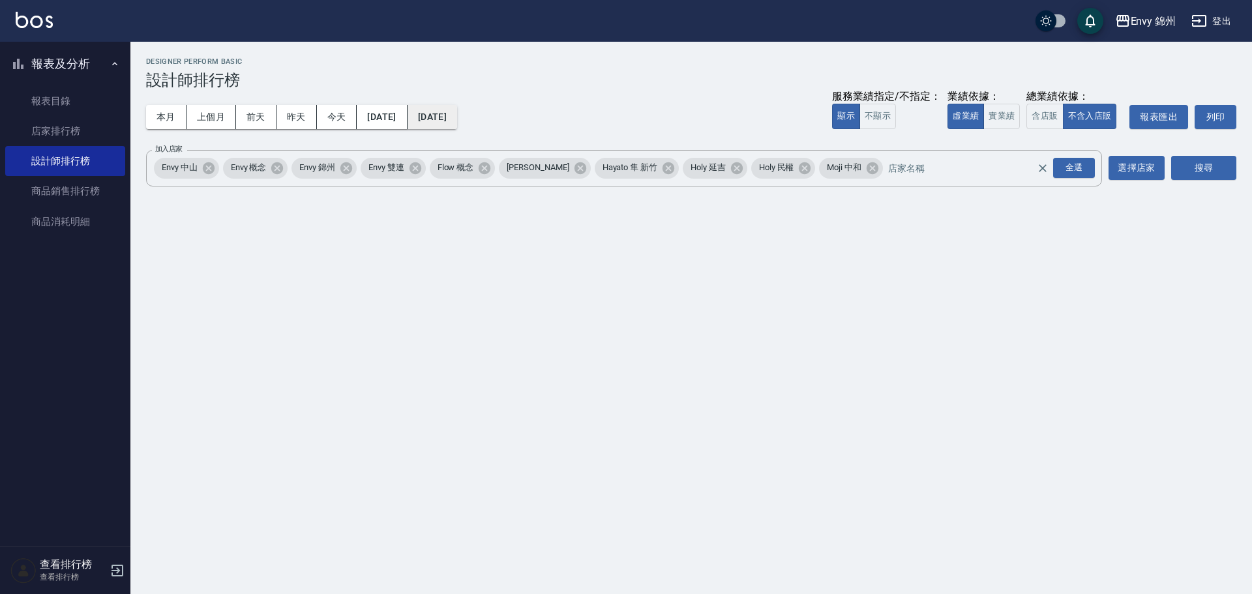
click at [457, 119] on button "[DATE]" at bounding box center [433, 117] width 50 height 24
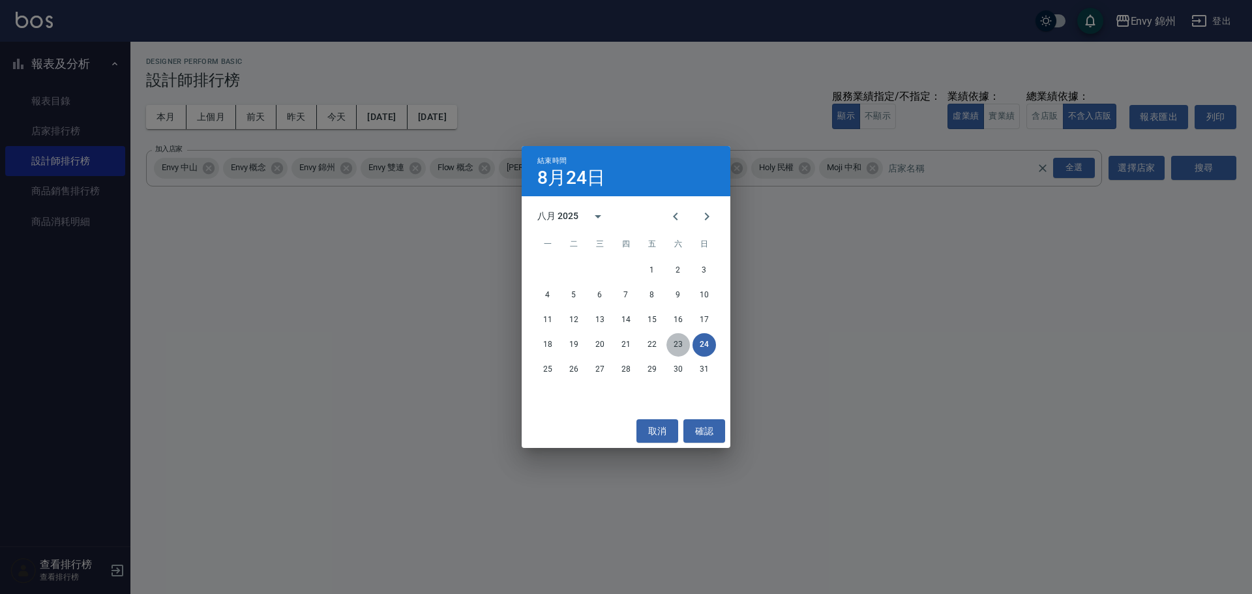
click at [671, 344] on button "23" at bounding box center [678, 344] width 23 height 23
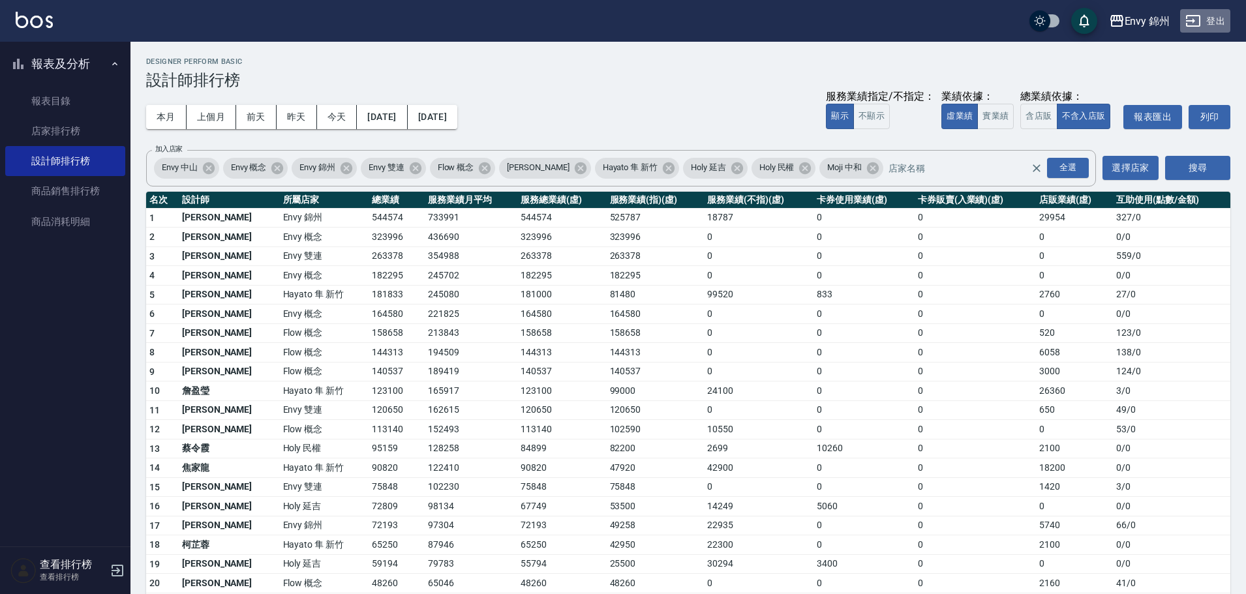
click at [1205, 25] on button "登出" at bounding box center [1205, 21] width 50 height 24
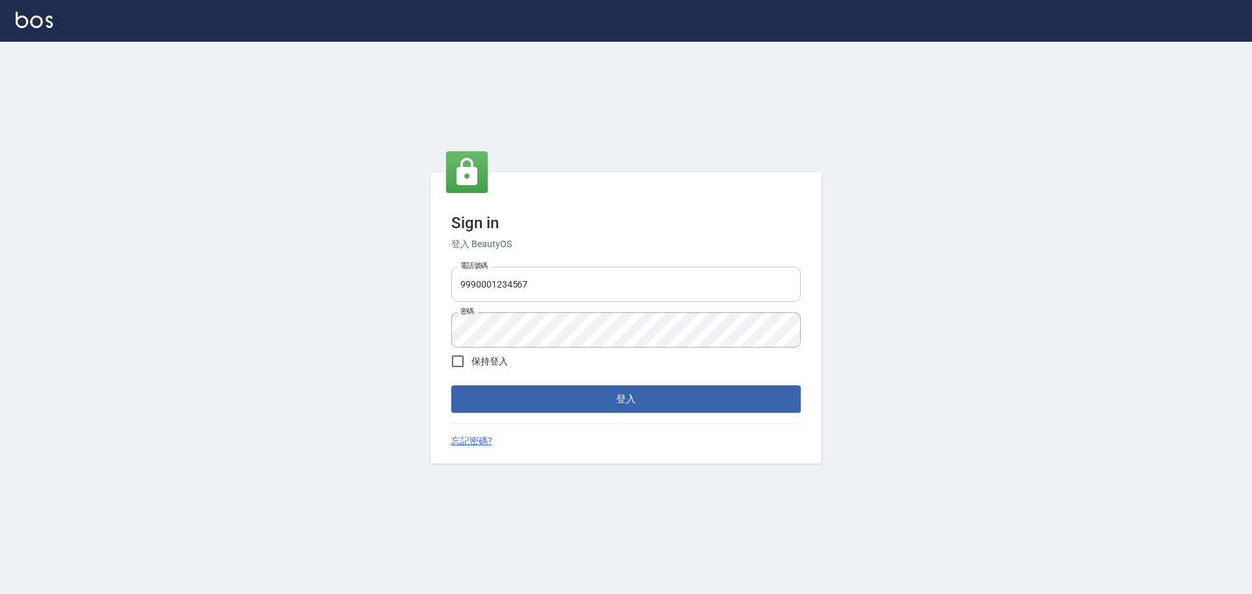
click at [598, 290] on input "9990001234567" at bounding box center [626, 284] width 350 height 35
type input "25153595"
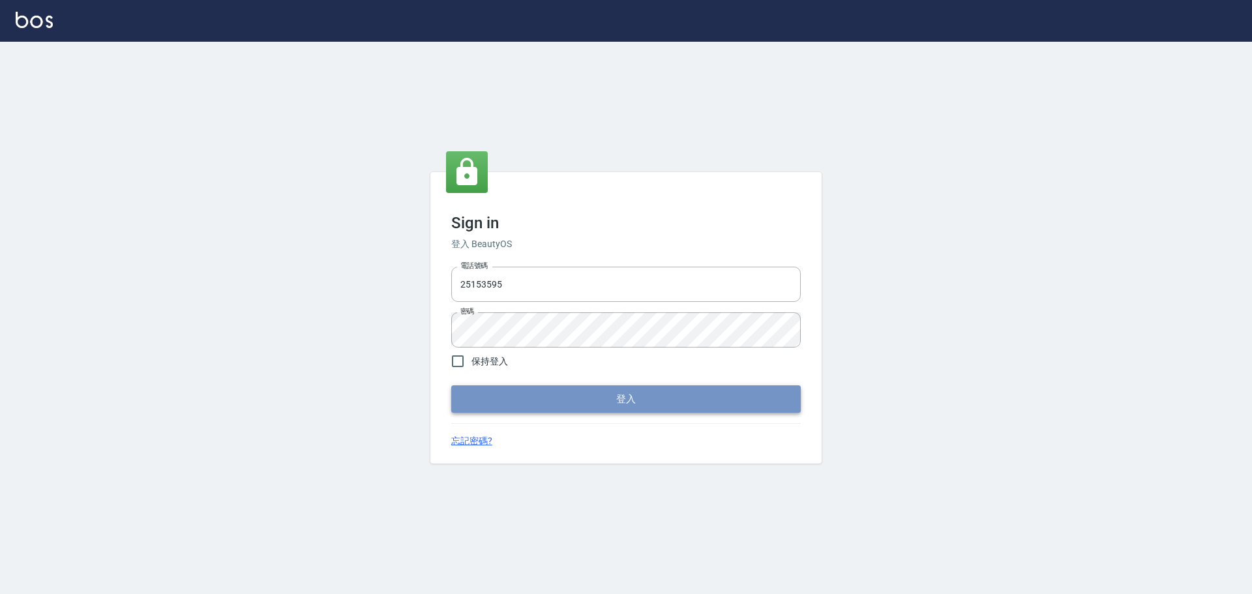
click at [584, 397] on button "登入" at bounding box center [626, 399] width 350 height 27
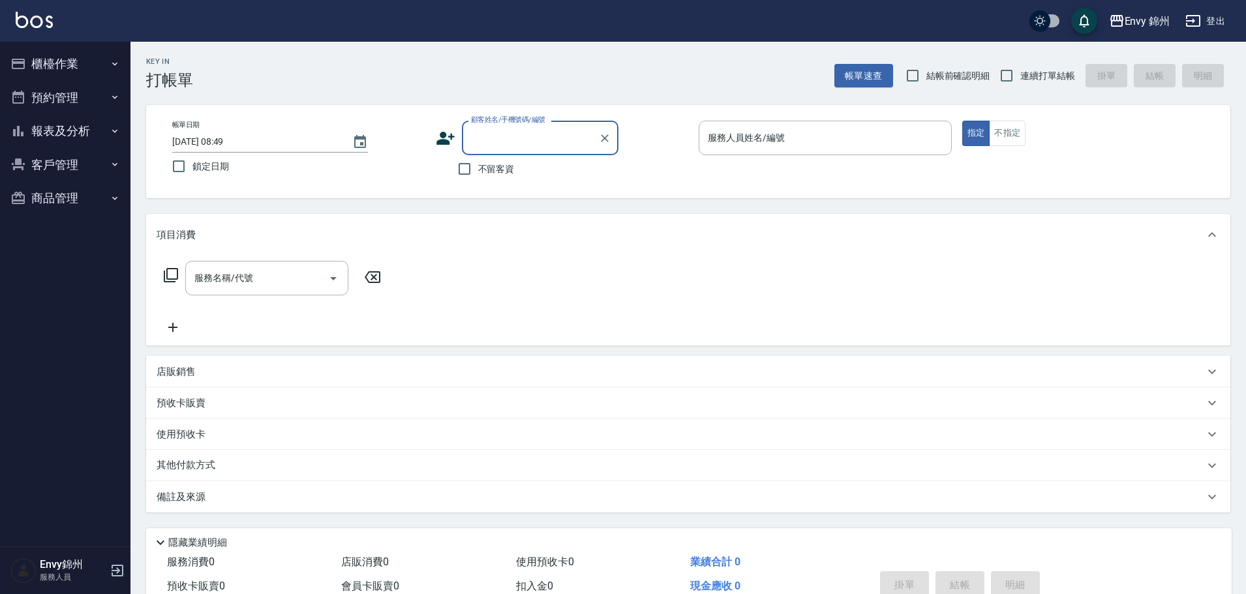
click at [57, 71] on button "櫃檯作業" at bounding box center [65, 64] width 120 height 34
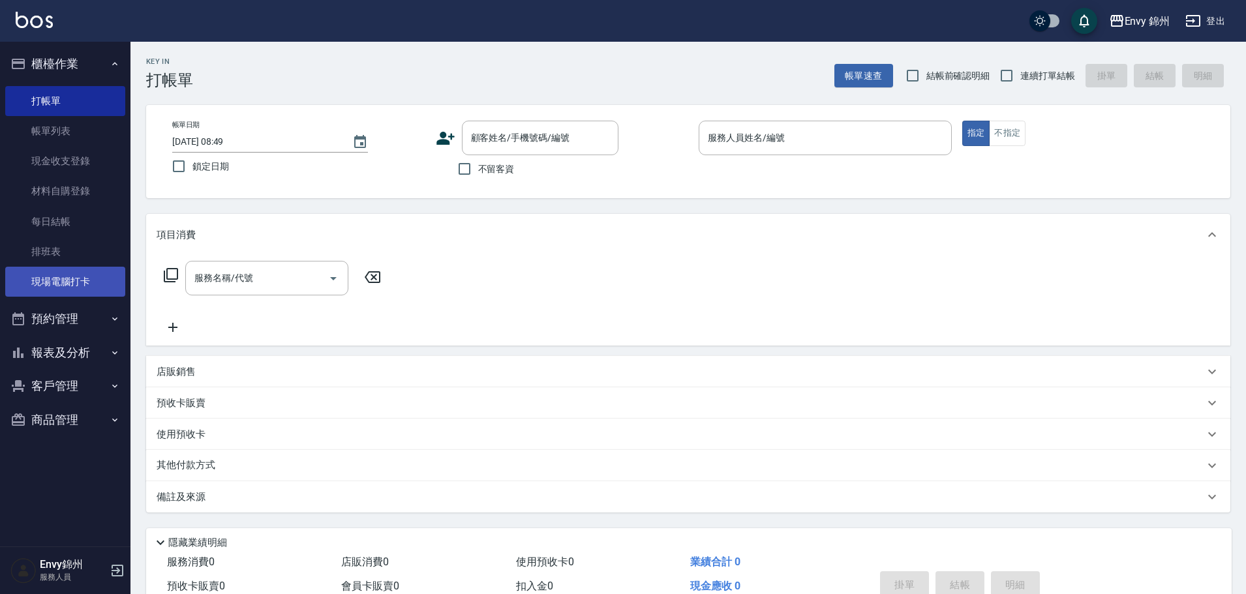
click at [75, 284] on link "現場電腦打卡" at bounding box center [65, 282] width 120 height 30
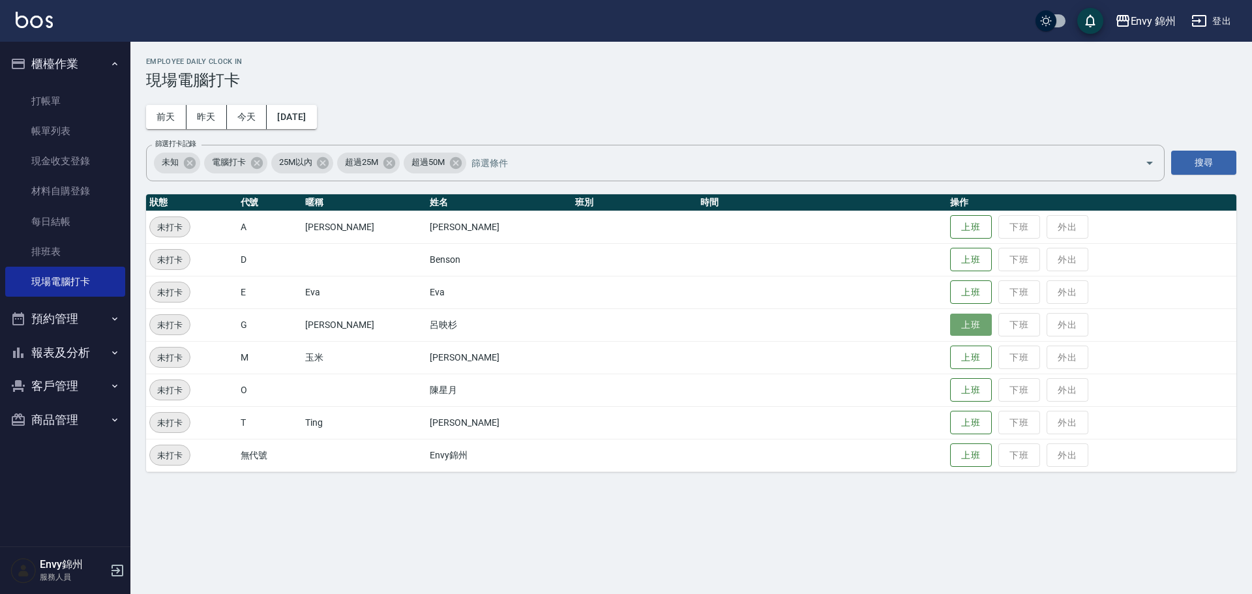
click at [954, 325] on button "上班" at bounding box center [971, 325] width 42 height 23
